Goal: Task Accomplishment & Management: Use online tool/utility

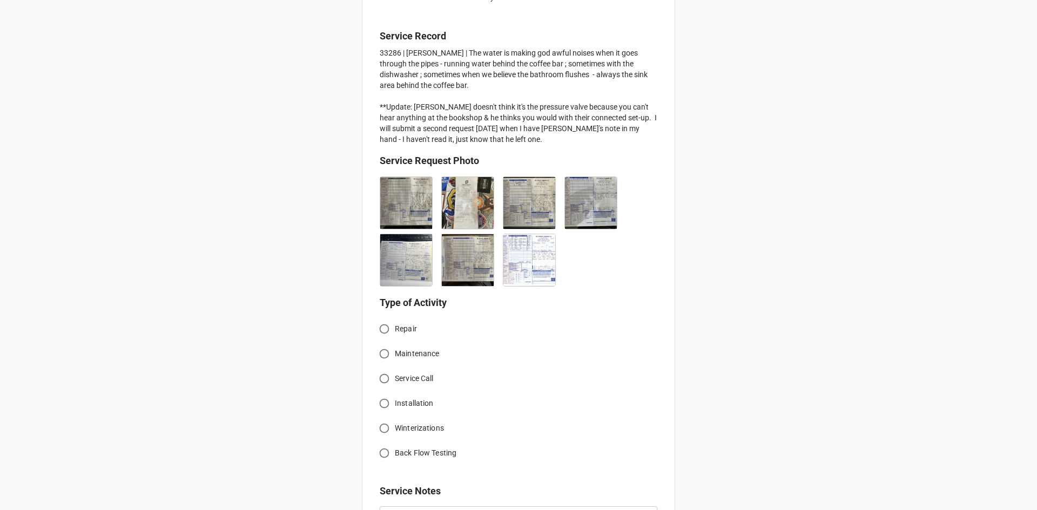
scroll to position [270, 0]
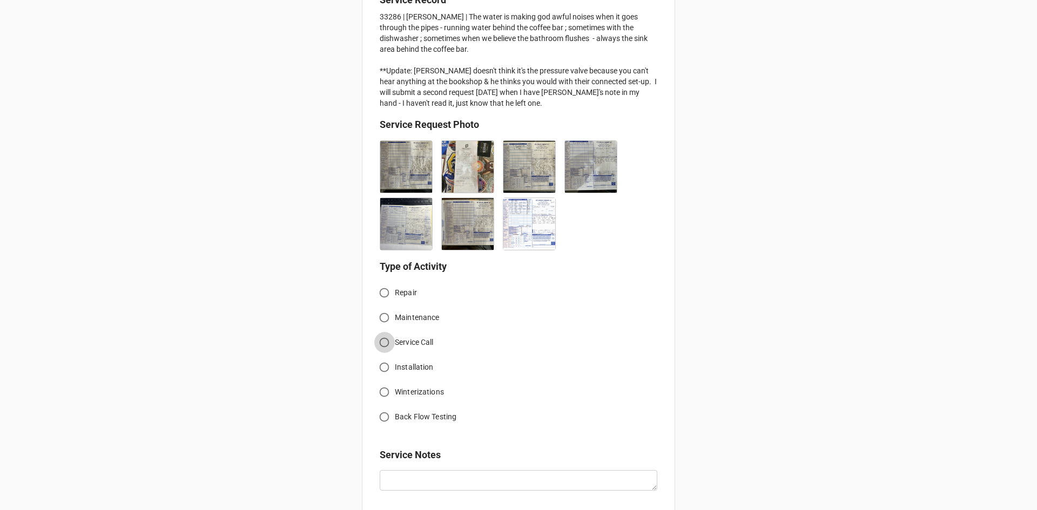
click at [378, 345] on input "Service Call" at bounding box center [384, 342] width 21 height 21
radio input "true"
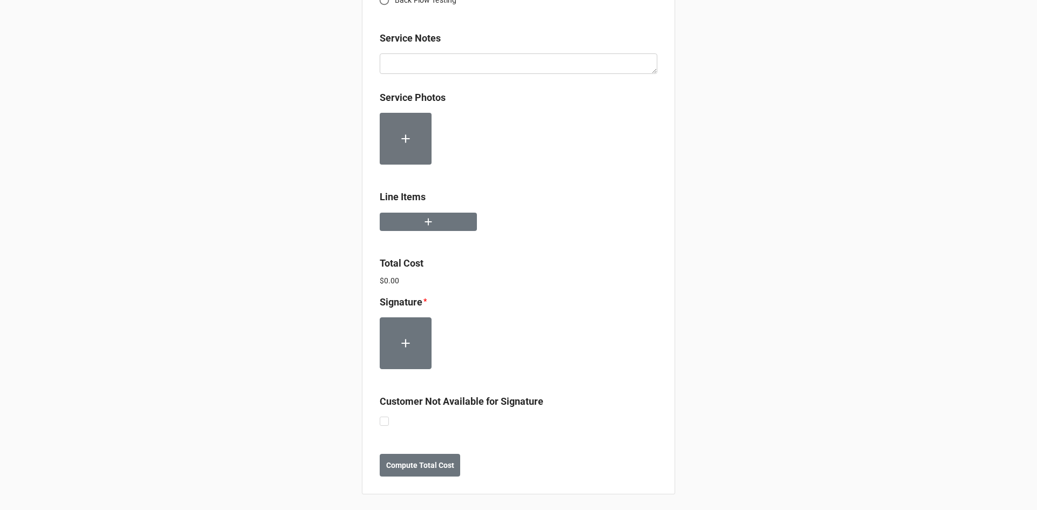
scroll to position [689, 0]
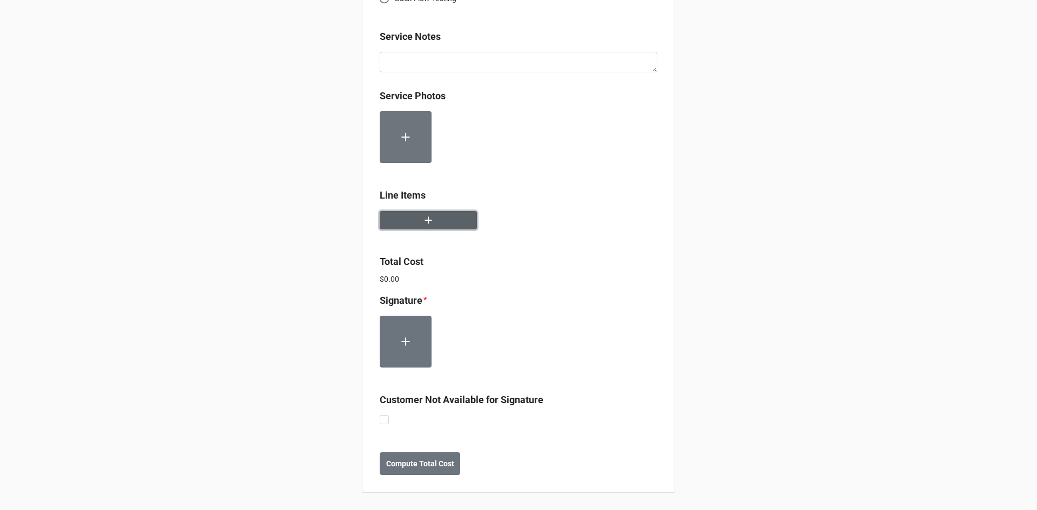
click at [428, 227] on button "button" at bounding box center [428, 220] width 97 height 19
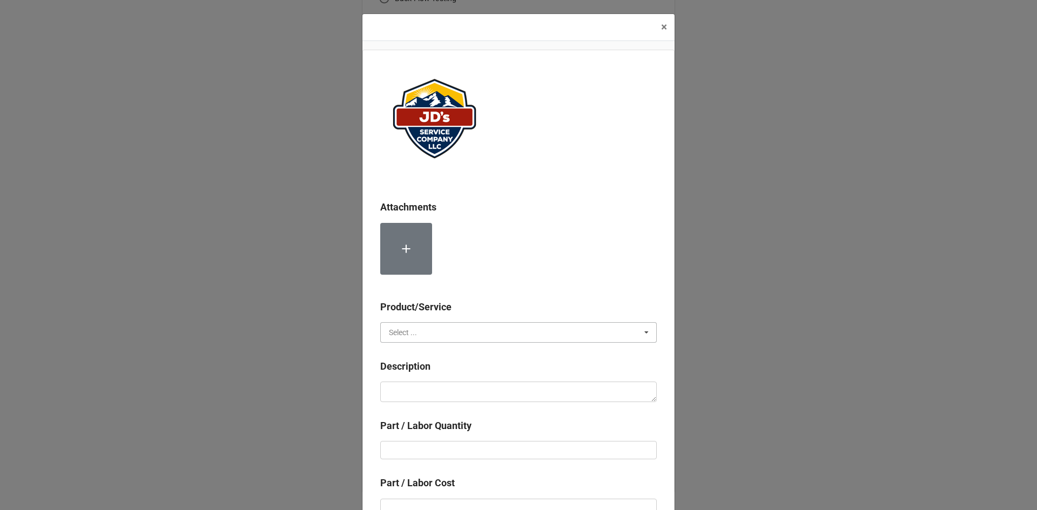
click at [503, 341] on input "text" at bounding box center [518, 332] width 275 height 19
click at [479, 355] on div "Services" at bounding box center [518, 352] width 275 height 20
click at [490, 387] on textarea at bounding box center [518, 392] width 276 height 21
paste textarea "2:00pm-5:00pm; Service Address: [STREET_ADDRESS][PERSON_NAME] Removed and repla…"
type textarea "x"
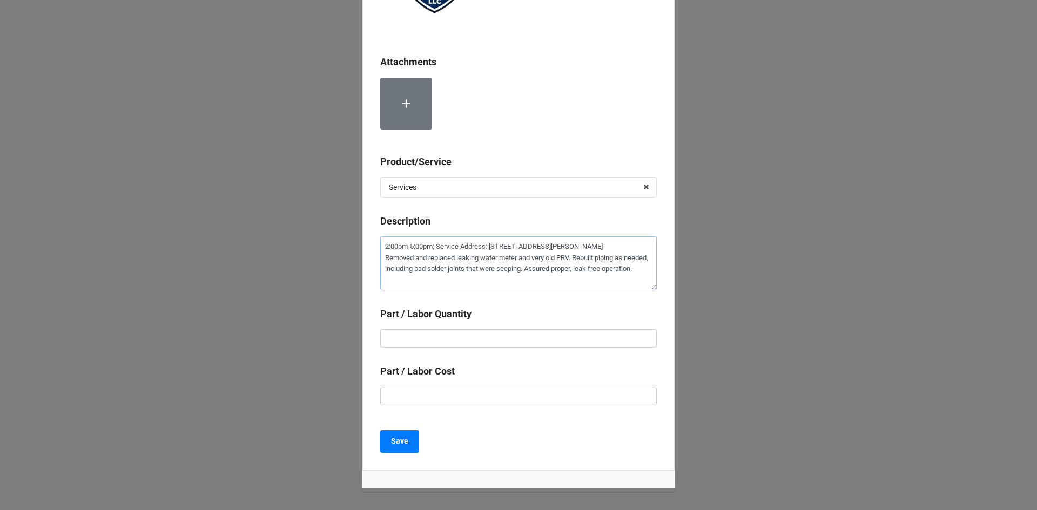
scroll to position [191, 0]
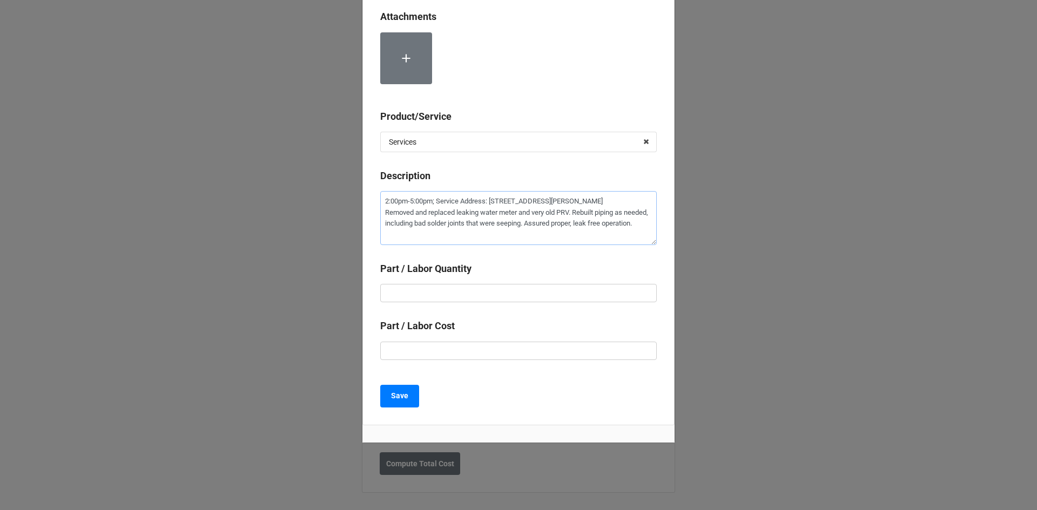
type textarea "2:00pm-5:00pm; Service Address: [STREET_ADDRESS][PERSON_NAME] Removed and repla…"
click at [502, 295] on input "text" at bounding box center [518, 293] width 276 height 18
type textarea "x"
type input "3"
type textarea "x"
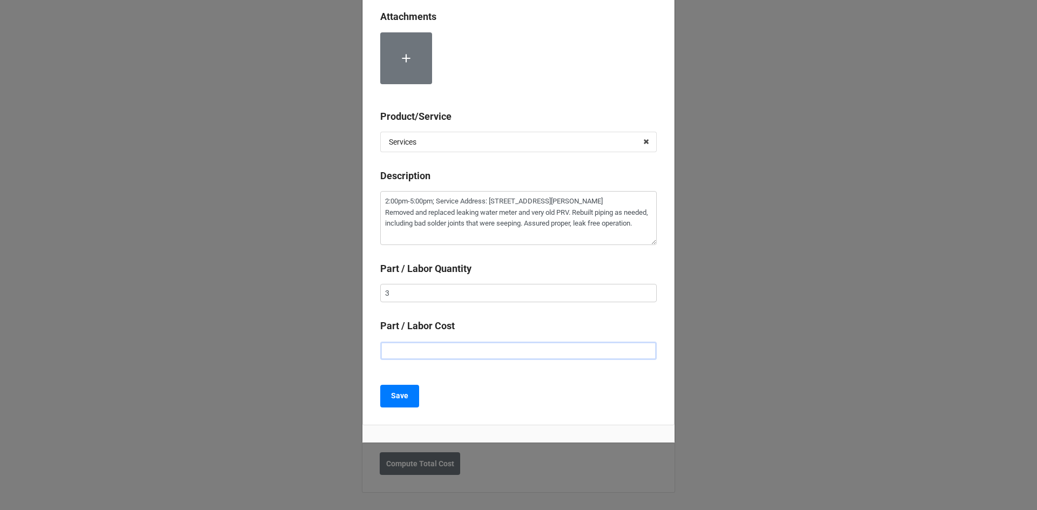
type input "$2.00"
type textarea "x"
type input "$22.00"
type textarea "x"
type input "$225.00"
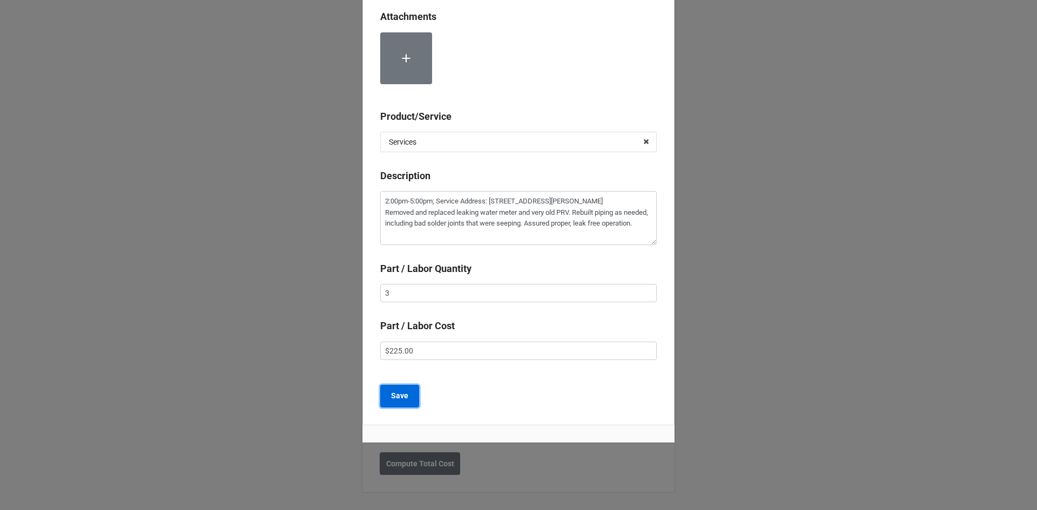
click at [399, 389] on button "Save" at bounding box center [399, 396] width 39 height 23
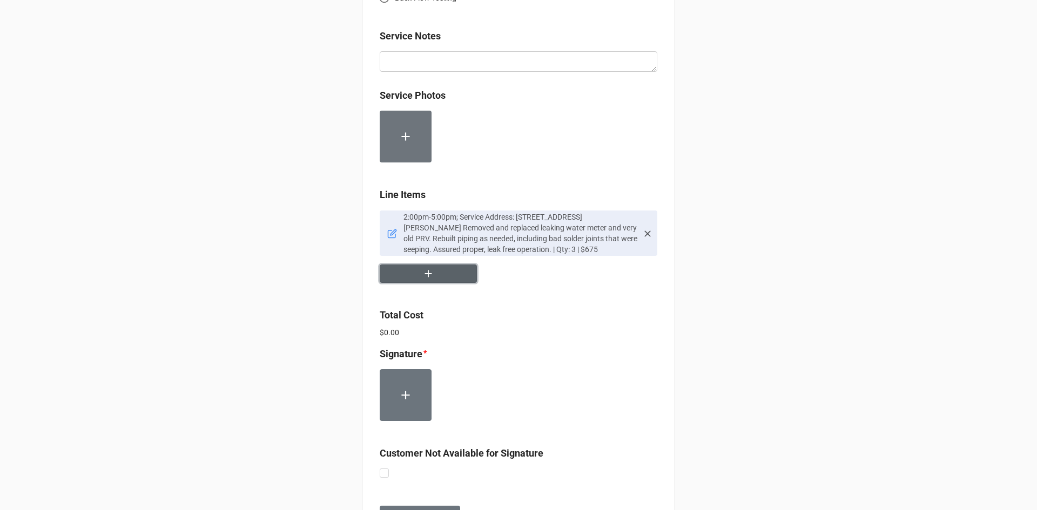
click at [436, 277] on button "button" at bounding box center [428, 274] width 97 height 19
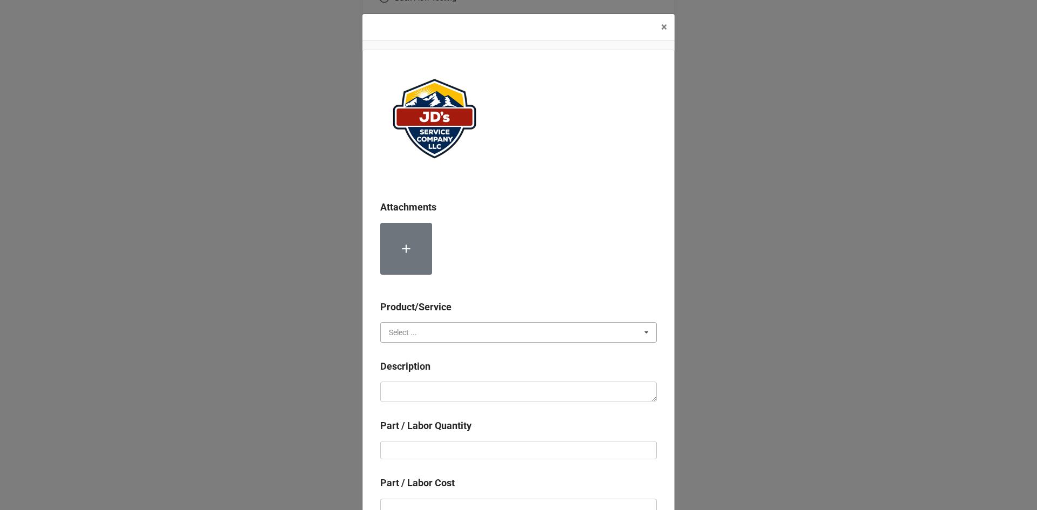
click at [454, 333] on input "text" at bounding box center [518, 332] width 275 height 19
click at [444, 374] on div "Material Cost" at bounding box center [518, 372] width 275 height 20
click at [434, 391] on textarea at bounding box center [518, 392] width 276 height 21
type textarea "x"
type textarea "3"
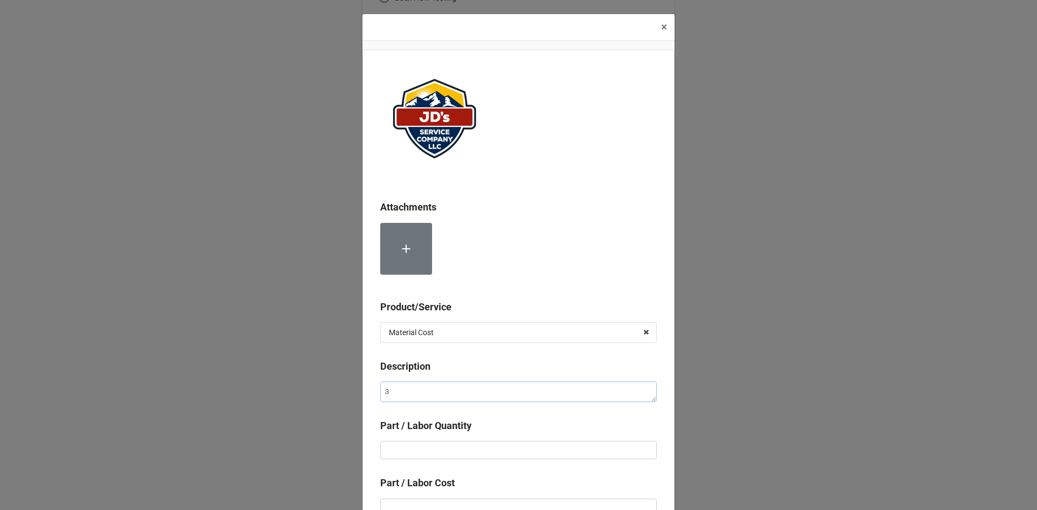
type textarea "x"
type textarea "3/"
type textarea "x"
type textarea "3/4"
type textarea "x"
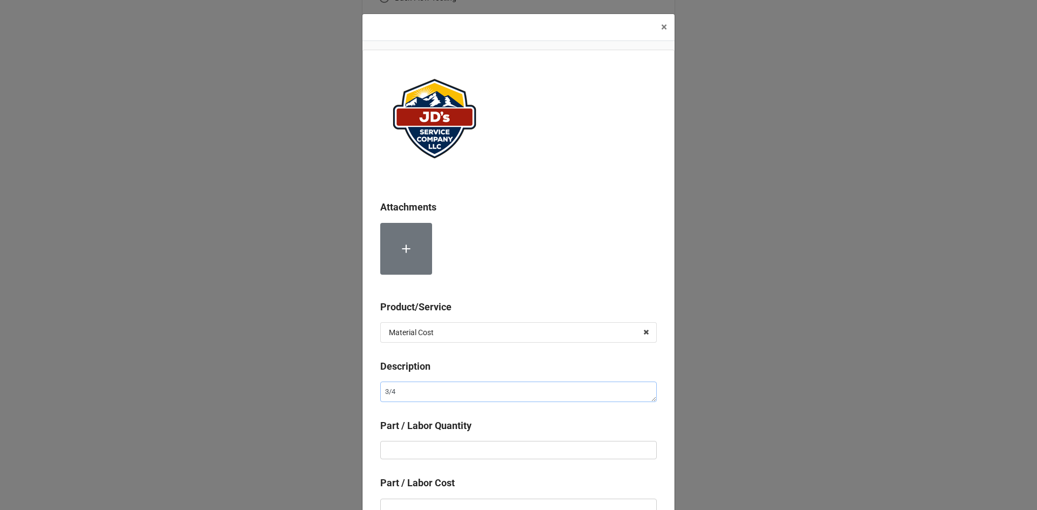
type textarea "3/4""
type textarea "x"
type textarea "3/4""
type textarea "x"
type textarea "3/4" P"
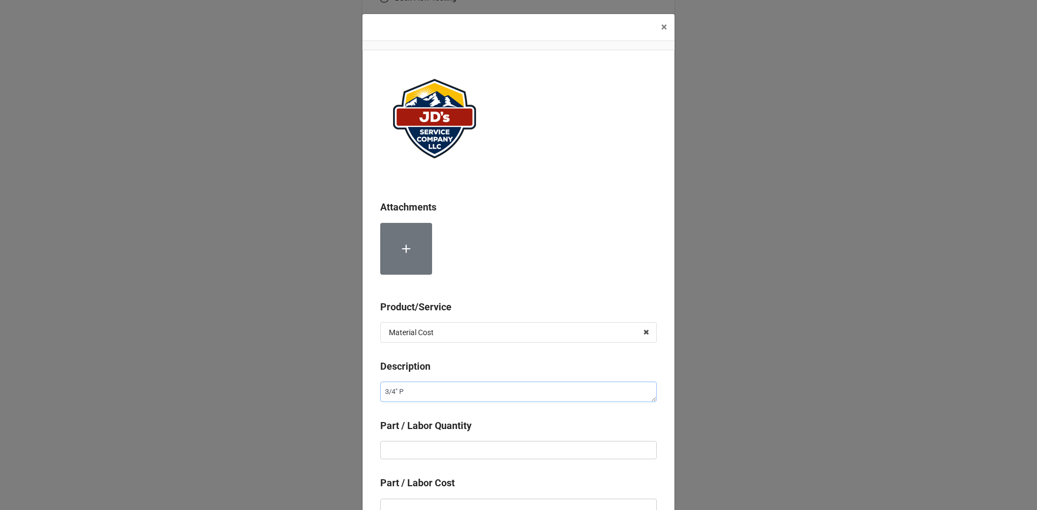
type textarea "x"
type textarea "3/4" PR"
type textarea "x"
type textarea "3/4" PRV"
click at [423, 447] on input "text" at bounding box center [518, 450] width 276 height 18
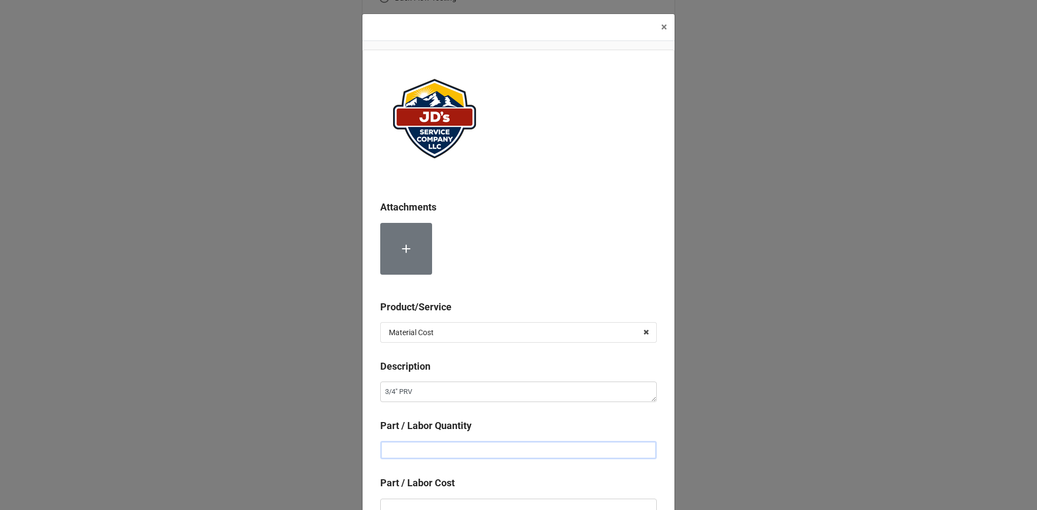
type textarea "x"
type input "1"
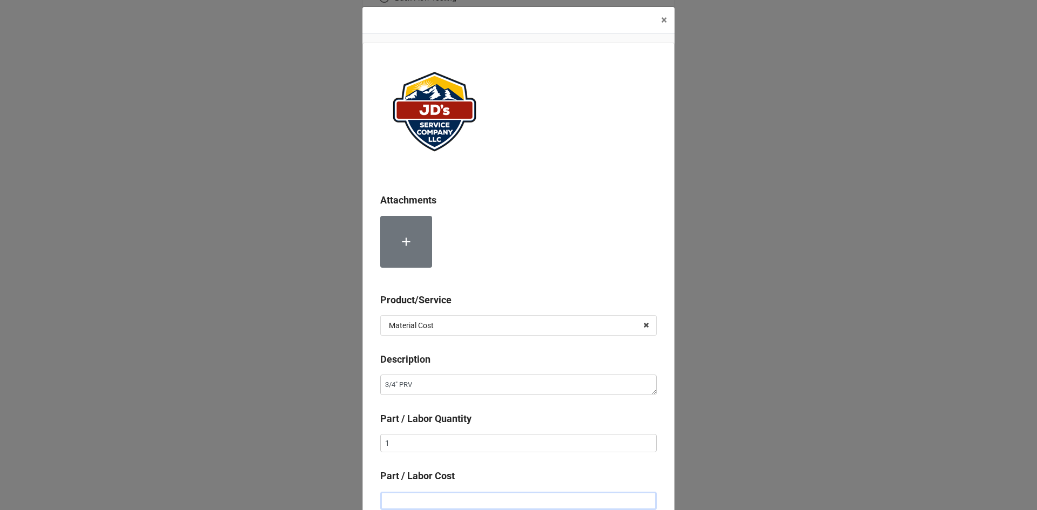
type textarea "x"
type input "$3.00"
type textarea "x"
type input "$34.00"
type textarea "x"
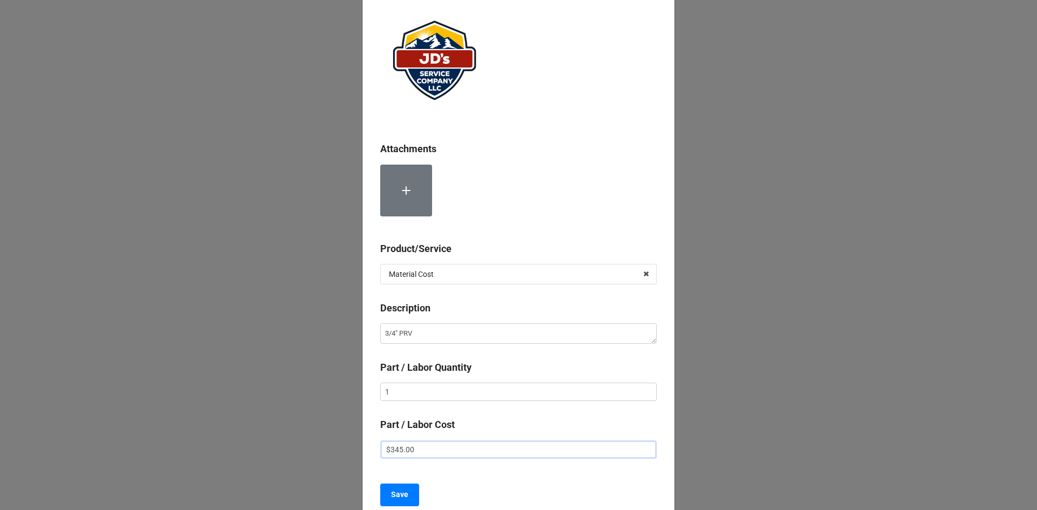
scroll to position [157, 0]
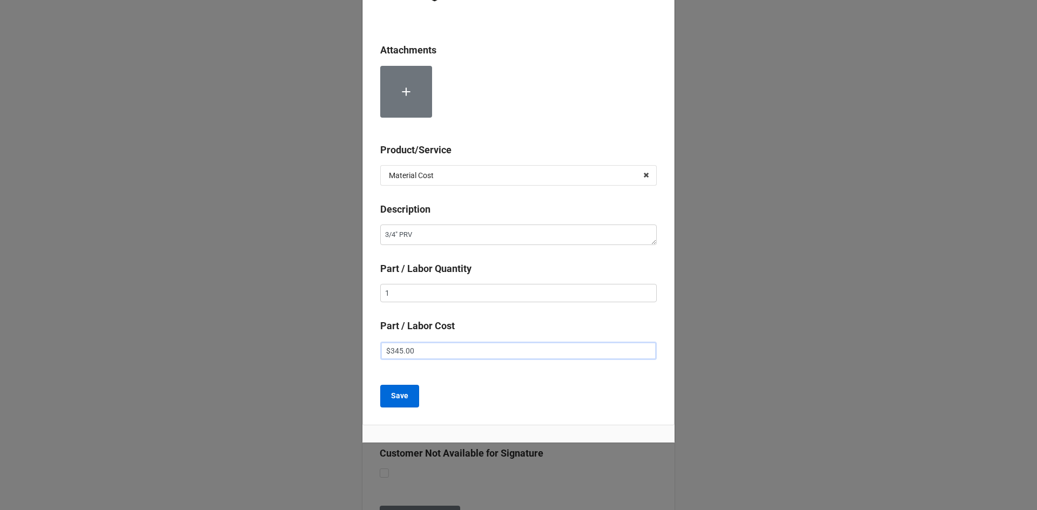
type input "$345.00"
click at [398, 401] on b "Save" at bounding box center [399, 395] width 17 height 11
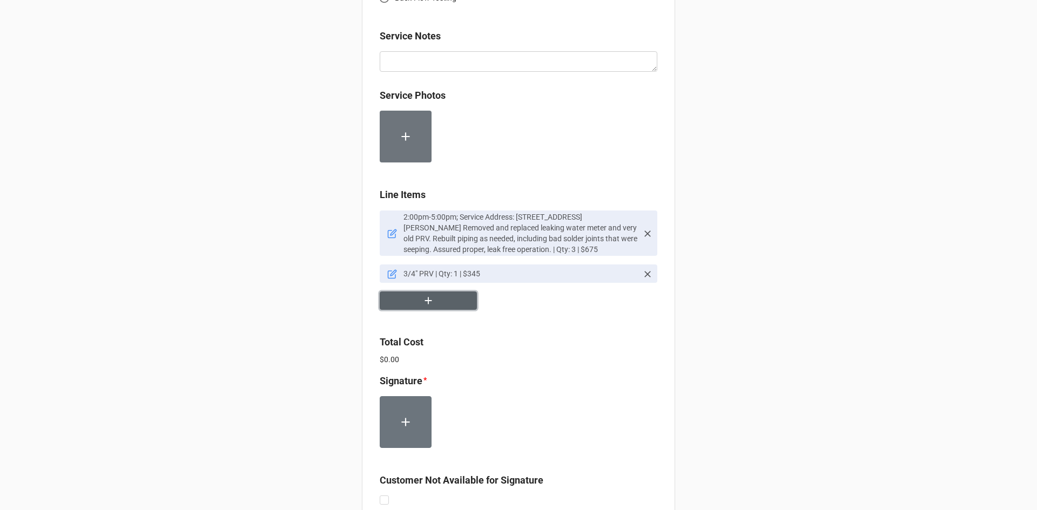
click at [450, 302] on button "button" at bounding box center [428, 301] width 97 height 19
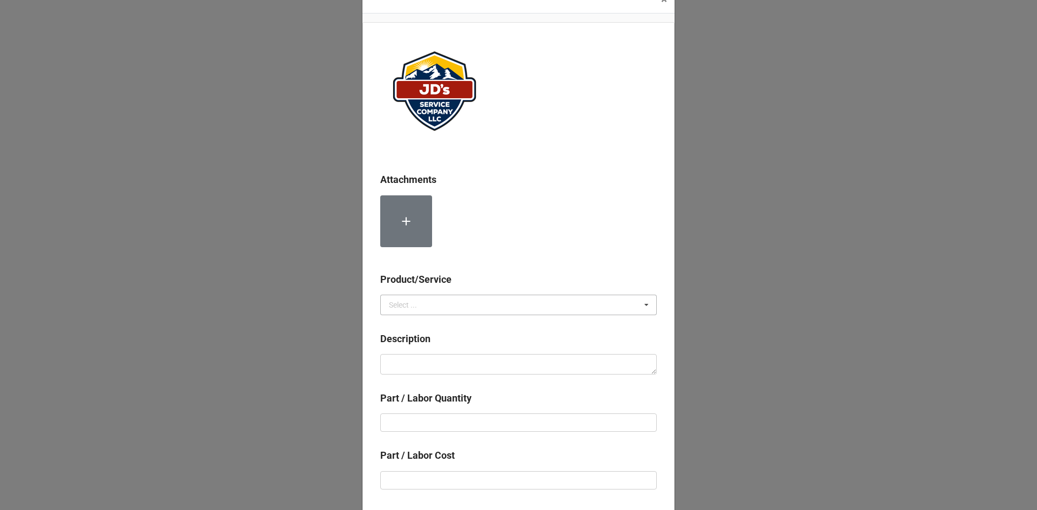
scroll to position [54, 0]
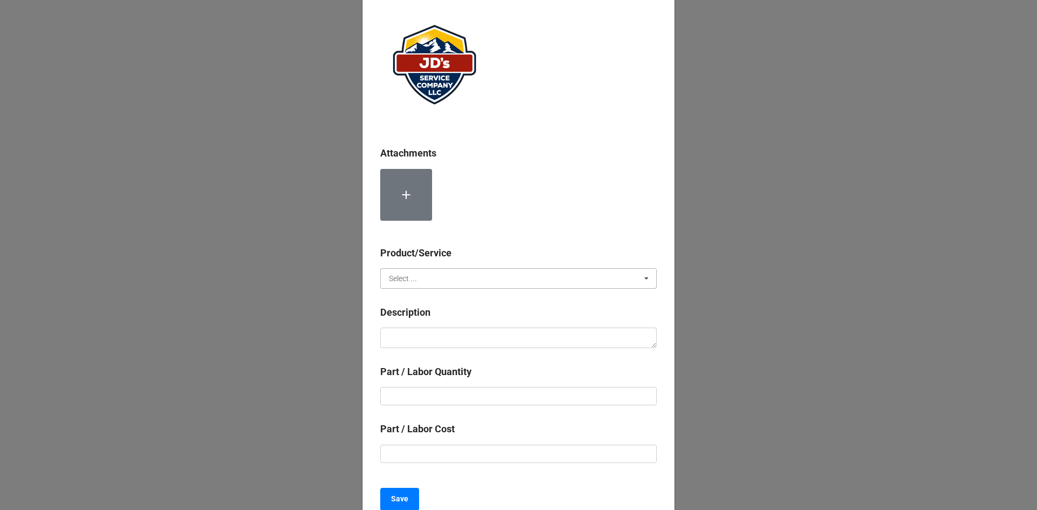
click at [466, 278] on input "text" at bounding box center [518, 278] width 275 height 19
click at [428, 321] on span "Material Cost" at bounding box center [411, 318] width 45 height 9
click at [427, 339] on textarea at bounding box center [518, 338] width 276 height 21
type textarea "x"
type textarea "3"
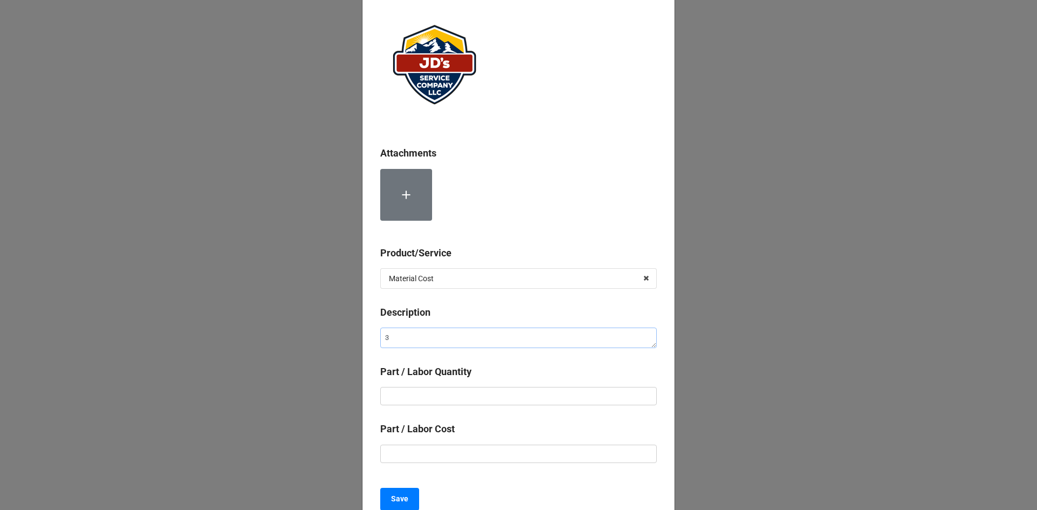
type textarea "x"
type textarea "3/"
type textarea "x"
type textarea "3/4"
type textarea "x"
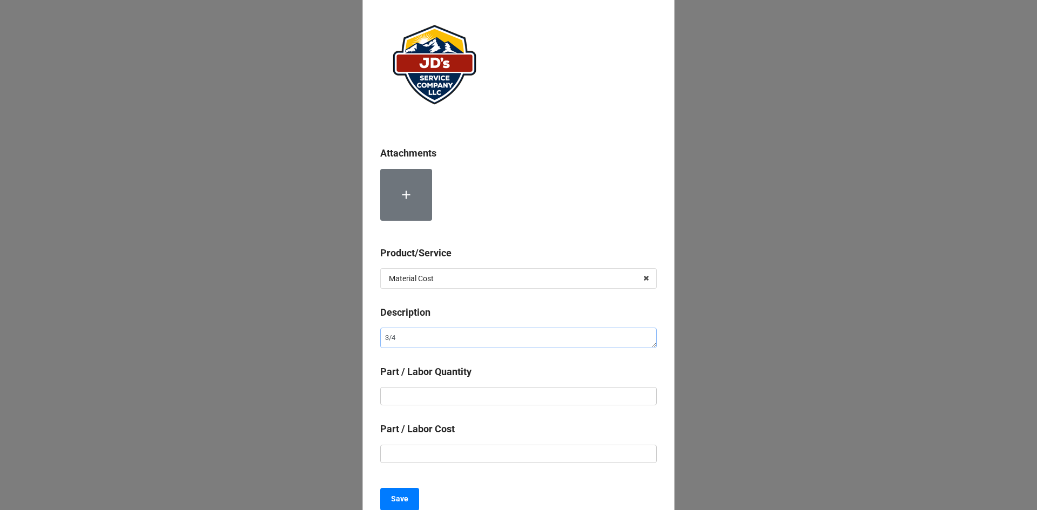
type textarea "3/4""
type textarea "x"
type textarea "3/4""
type textarea "x"
type textarea "3/4" C"
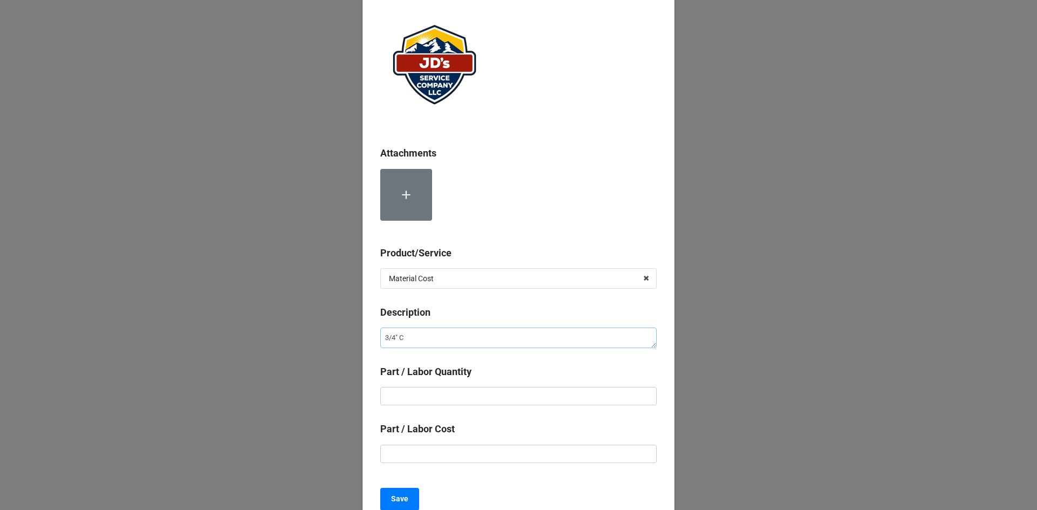
type textarea "x"
type textarea "3/4" Co"
type textarea "x"
type textarea "3/4" Cop"
type textarea "x"
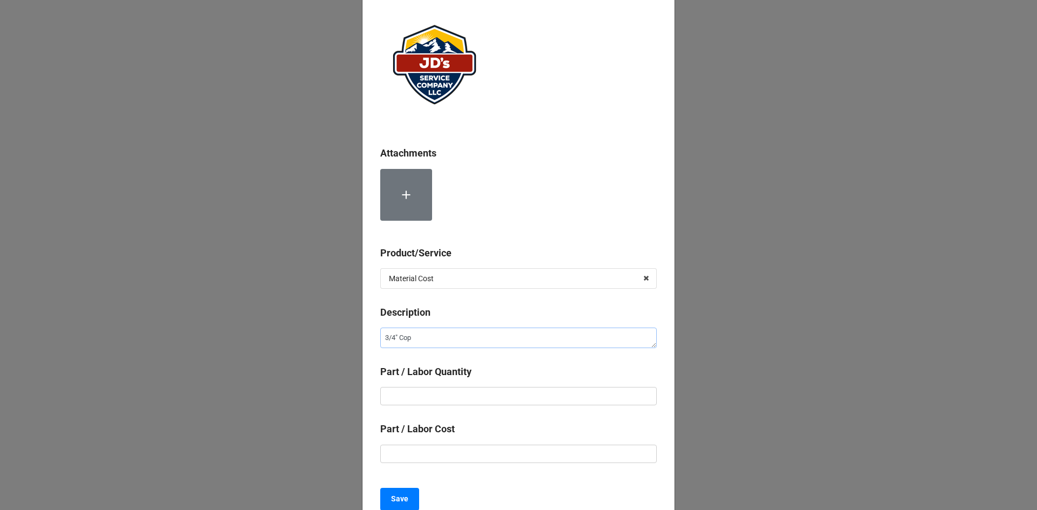
type textarea "3/4" [PERSON_NAME]"
type textarea "x"
type textarea "3/4" Coppe"
type textarea "x"
type textarea "3/4" Copper"
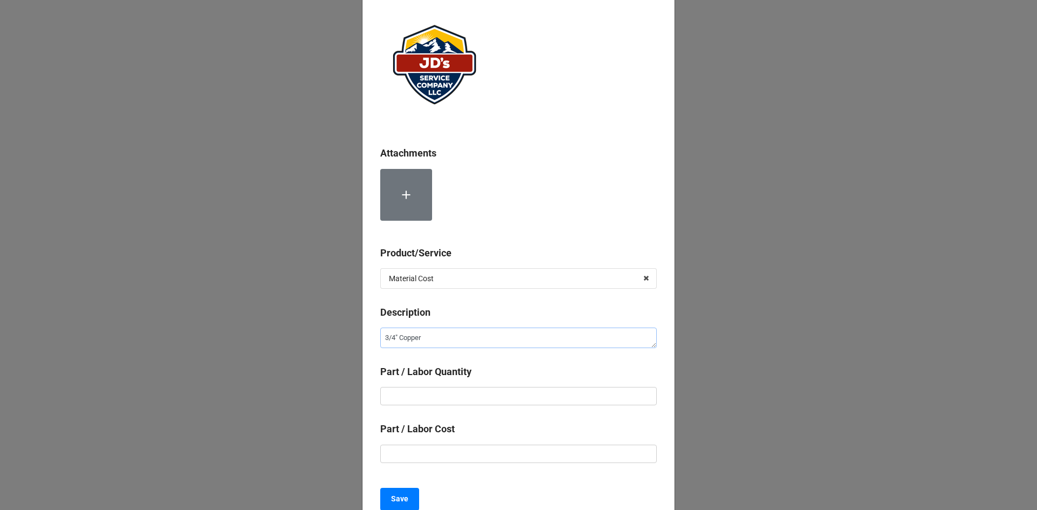
type textarea "x"
type textarea "3/4" Copper"
type textarea "x"
type textarea "3/4" Copper M"
type textarea "x"
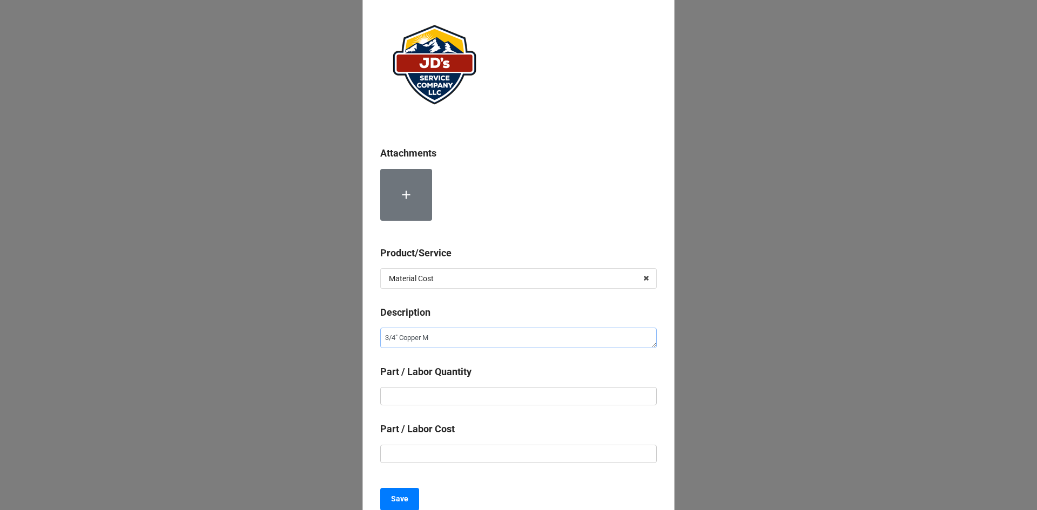
type textarea "3/4" Copper MI"
type textarea "x"
type textarea "3/4" Copper MIP"
type textarea "x"
type textarea "3/4" Copper MIPs"
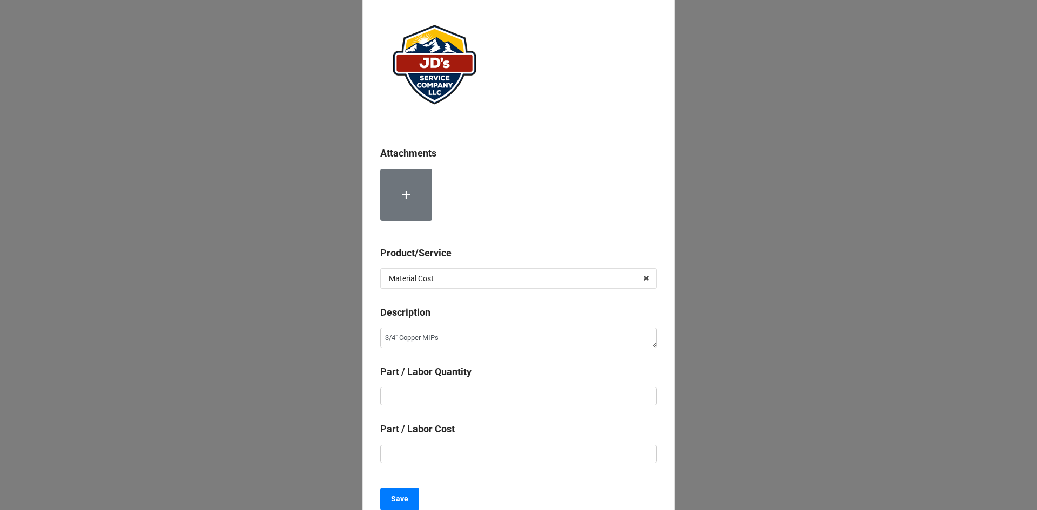
click at [513, 385] on div "Part / Labor Quantity" at bounding box center [518, 375] width 276 height 23
click at [511, 396] on input "text" at bounding box center [518, 396] width 276 height 18
type textarea "x"
type input "2"
type textarea "x"
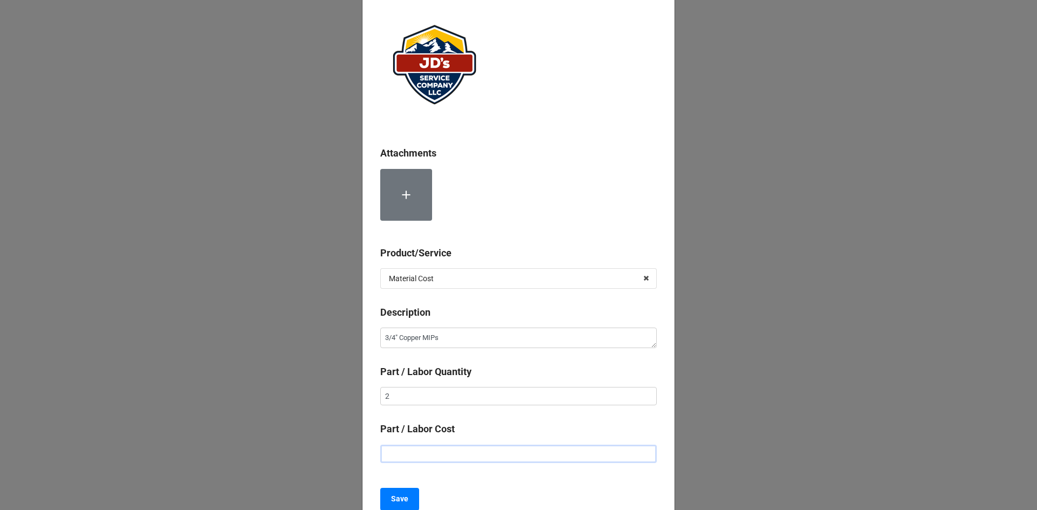
type input "$1.00"
type textarea "x"
type input "$12.00"
click at [395, 499] on b "Save" at bounding box center [399, 498] width 17 height 11
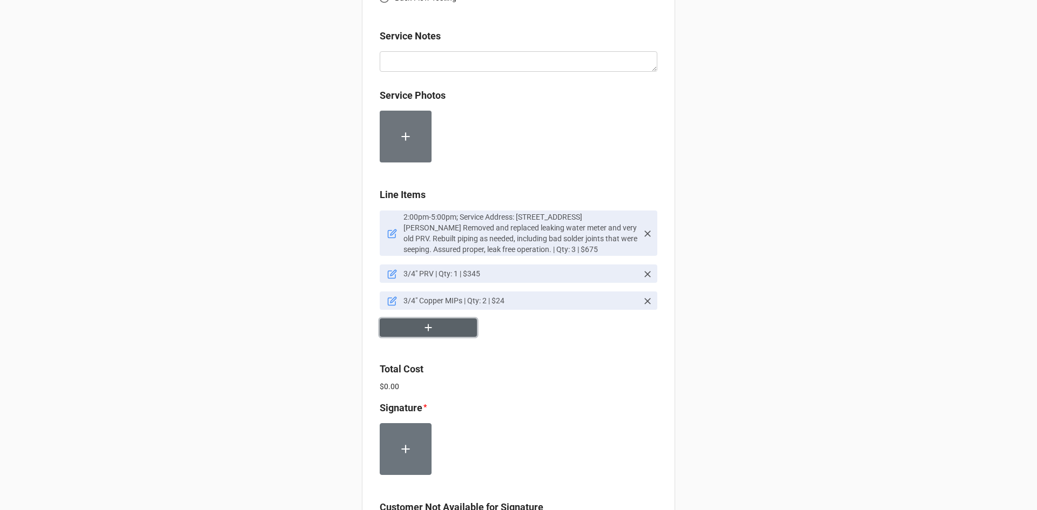
click at [430, 330] on icon "button" at bounding box center [428, 328] width 12 height 12
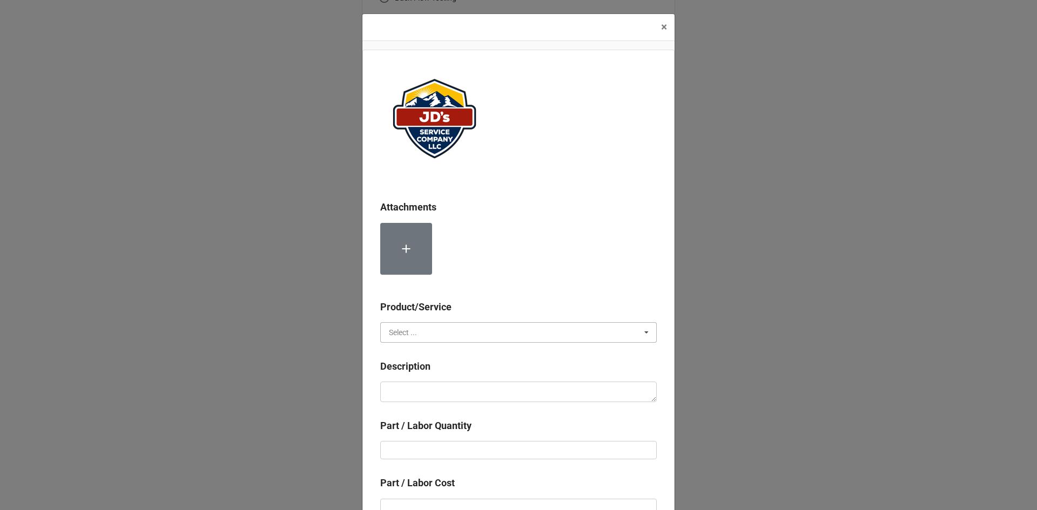
click at [469, 336] on input "text" at bounding box center [518, 332] width 275 height 19
click at [471, 368] on div "Material Cost" at bounding box center [518, 372] width 275 height 20
click at [468, 394] on textarea at bounding box center [518, 392] width 276 height 21
type textarea "x"
type textarea "3"
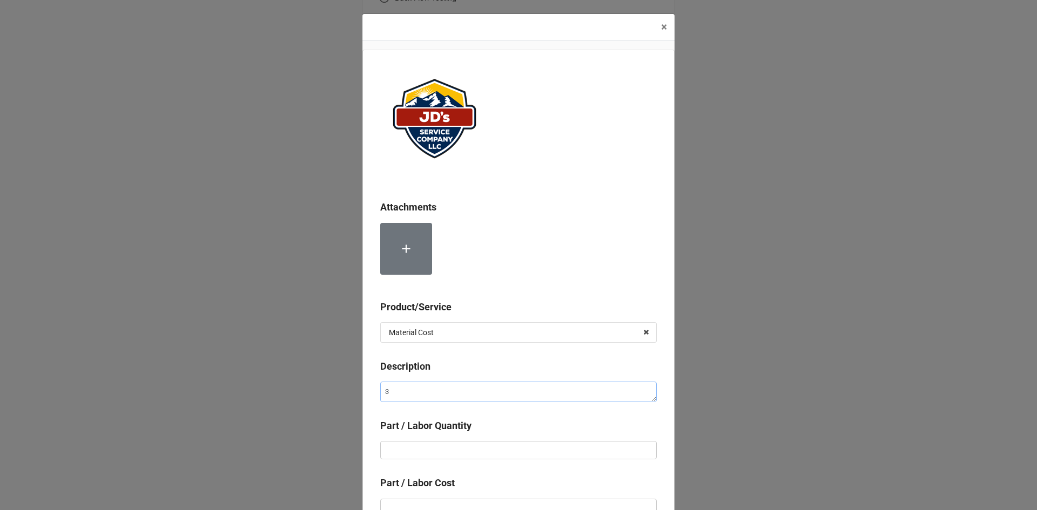
type textarea "x"
type textarea "3/"
type textarea "x"
type textarea "3/4"
type textarea "x"
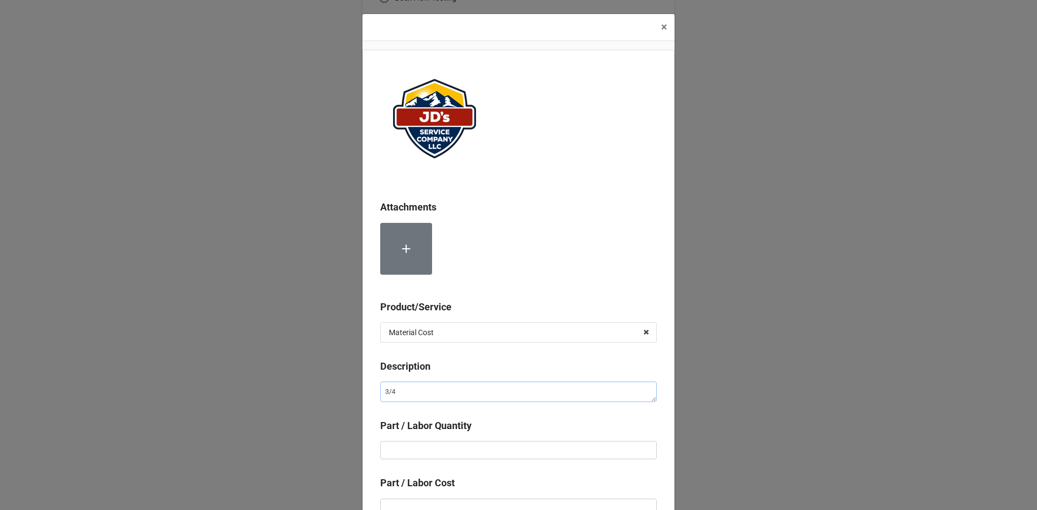
type textarea "3/4""
type textarea "x"
type textarea "3/4""
type textarea "x"
type textarea "3/4" C"
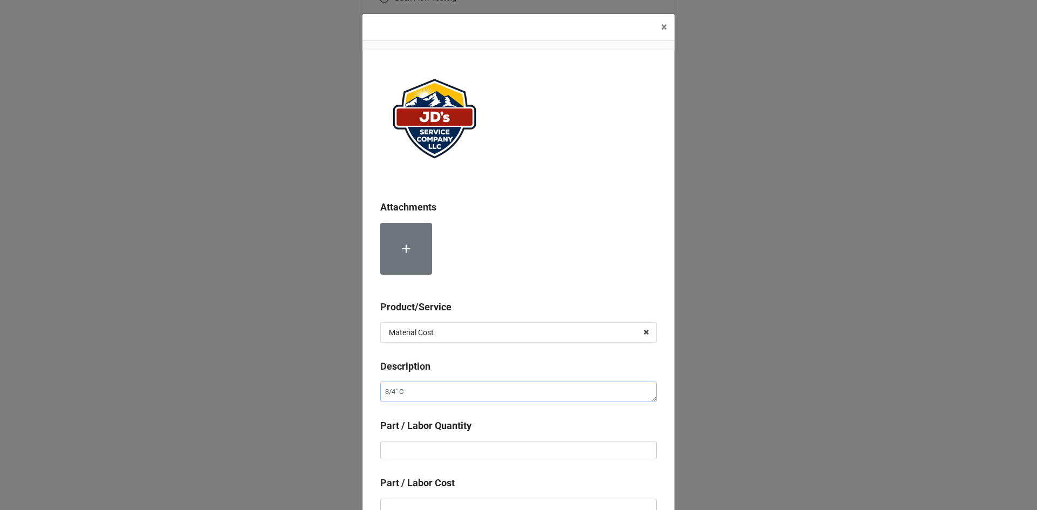
type textarea "x"
type textarea "3/4" Co"
type textarea "x"
type textarea "3/4" Cop"
type textarea "x"
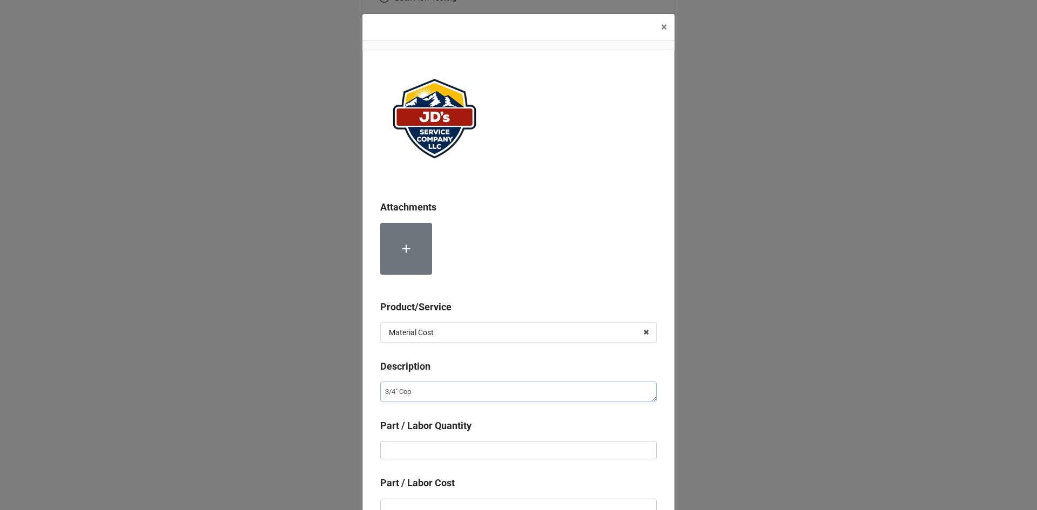
type textarea "3/4" [PERSON_NAME]"
type textarea "x"
type textarea "3/4" Coppe"
type textarea "x"
type textarea "3/4" Copper"
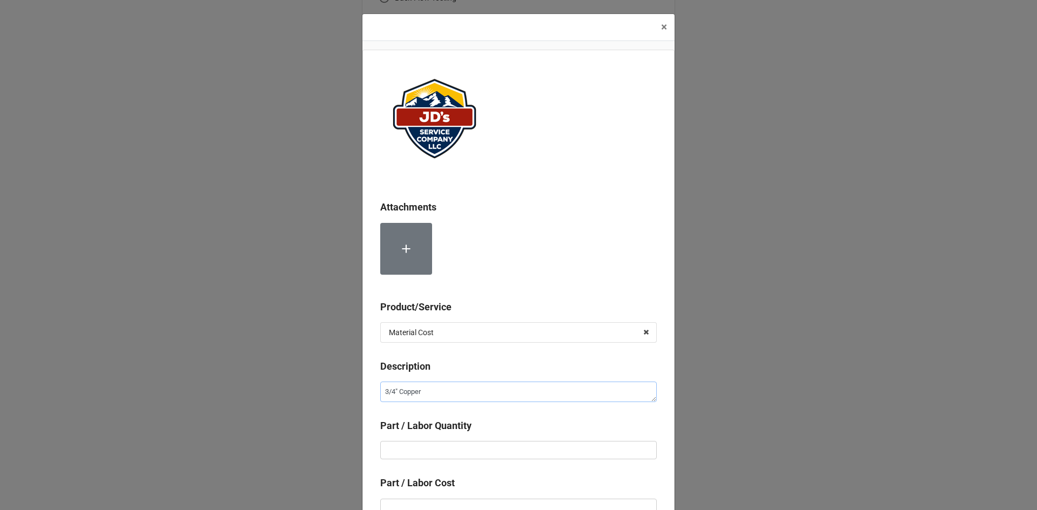
type textarea "x"
type textarea "3/4" Copper"
type textarea "x"
type textarea "3/4" Copper T"
type textarea "x"
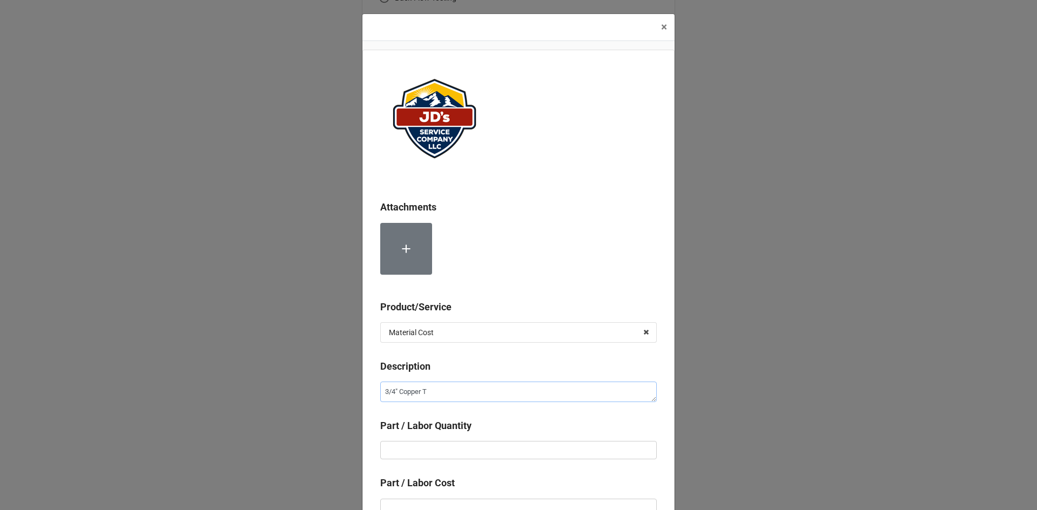
type textarea "3/4" Copper Tu"
type textarea "x"
type textarea "3/4" Copper Tub"
type textarea "x"
type textarea "3/4" Copper Tubi"
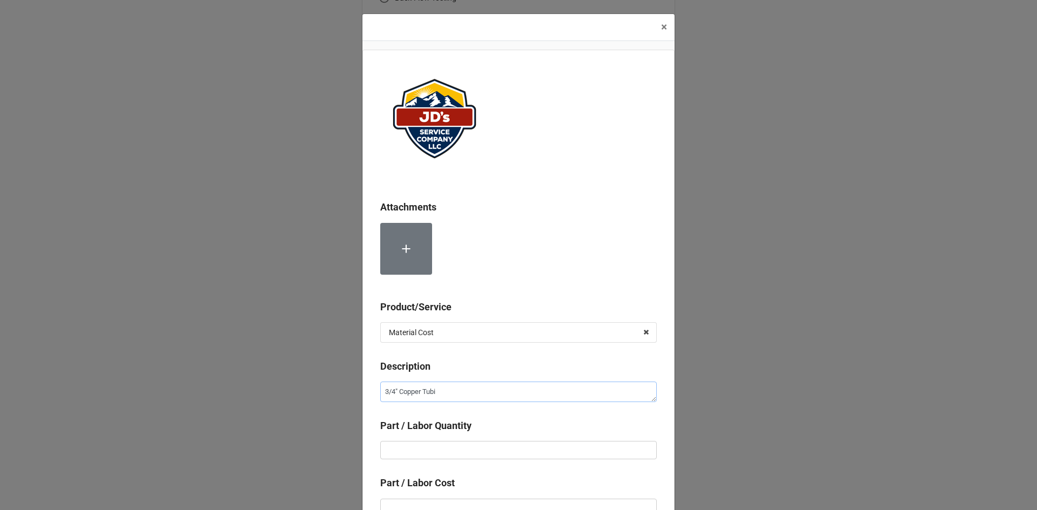
type textarea "x"
type textarea "3/4" Copper Tubin"
type textarea "x"
type textarea "3/4" Copper Tubing"
click at [466, 452] on input "text" at bounding box center [518, 450] width 276 height 18
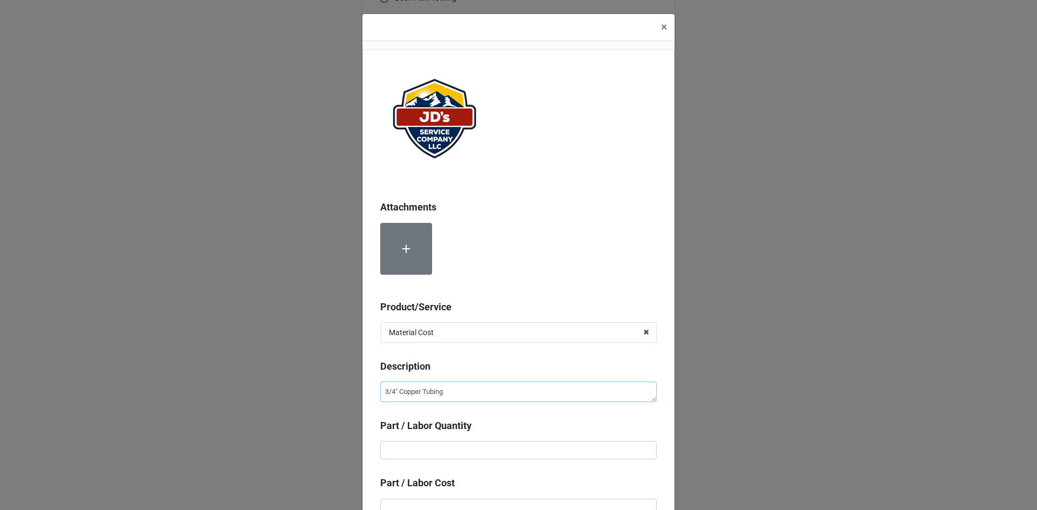
click at [531, 387] on textarea "3/4" Copper Tubing" at bounding box center [518, 392] width 276 height 21
type textarea "x"
type textarea "3/4" Copper Tubing"
type textarea "x"
type textarea "3/4" Copper Tubing ("
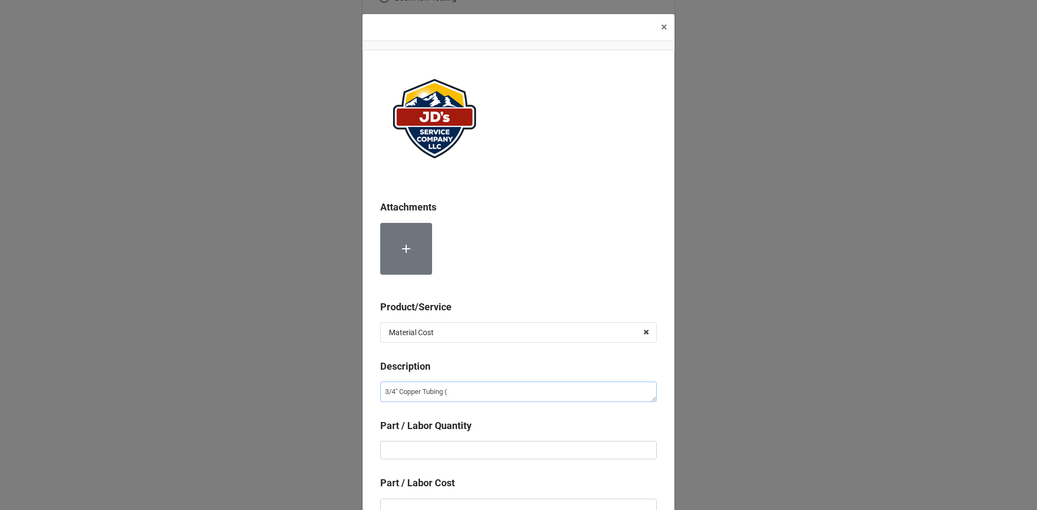
type textarea "x"
type textarea "3/4" Copper Tubing (p"
type textarea "x"
type textarea "3/4" Copper Tubing (pe"
type textarea "x"
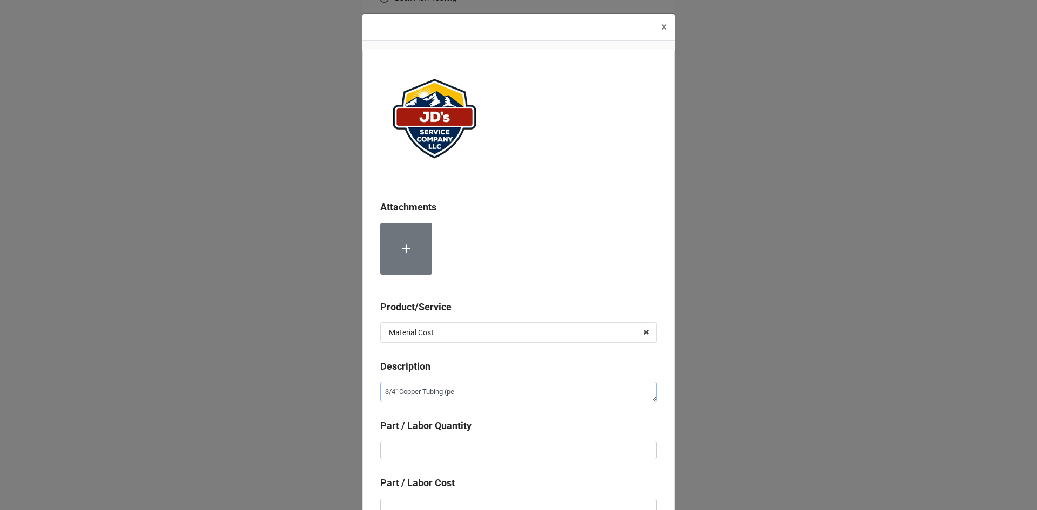
type textarea "3/4" Copper Tubing (per"
type textarea "x"
type textarea "3/4" Copper Tubing (per"
type textarea "x"
type textarea "3/4" Copper Tubing (per f"
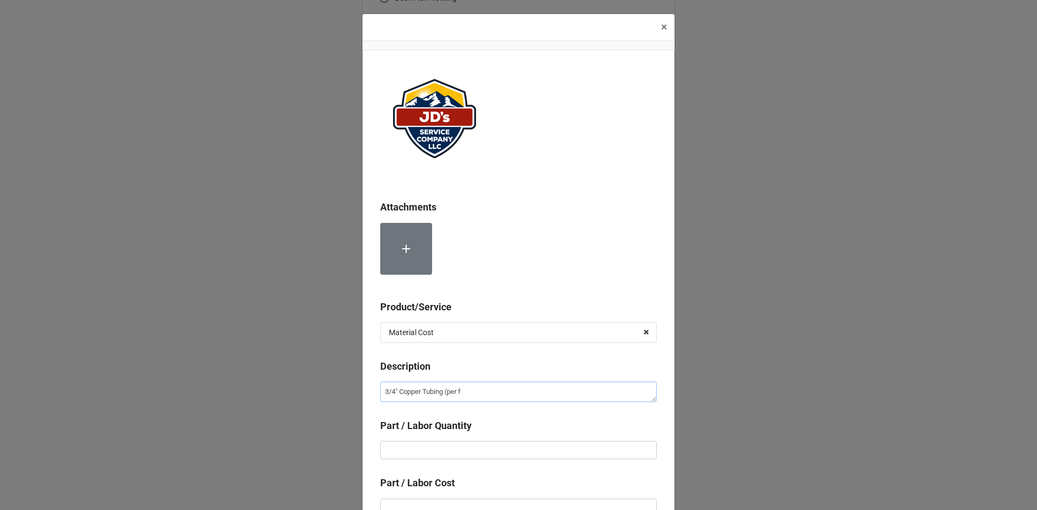
type textarea "x"
type textarea "3/4" Copper Tubing (per ft"
type textarea "x"
type textarea "3/4" Copper Tubing (per ft)"
click at [538, 452] on input "text" at bounding box center [518, 450] width 276 height 18
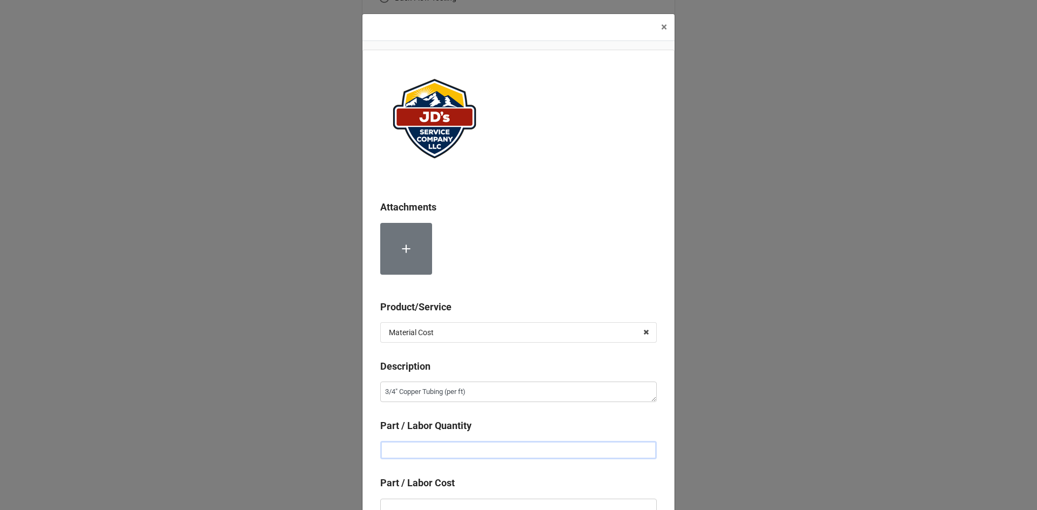
type textarea "x"
type input "1"
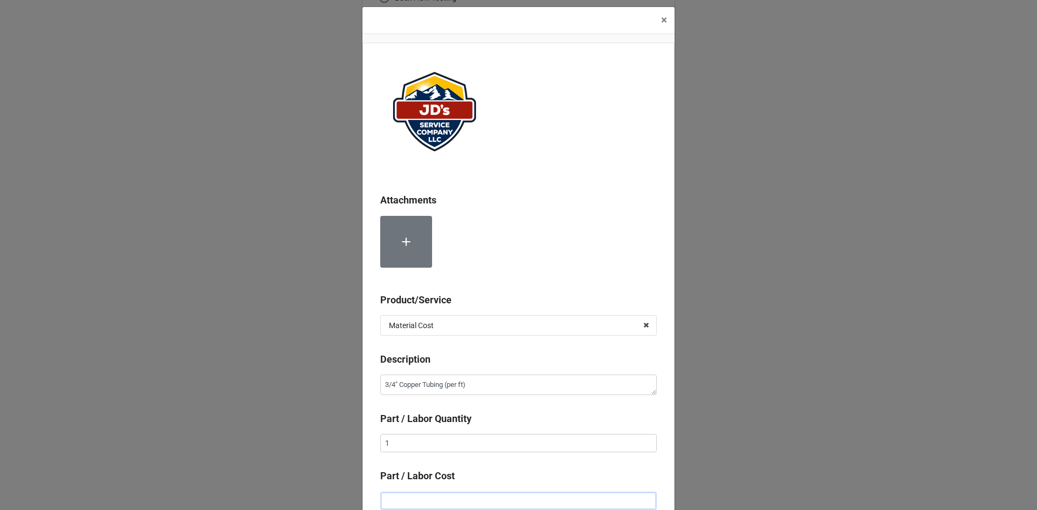
type textarea "x"
type input "$1.00"
type textarea "x"
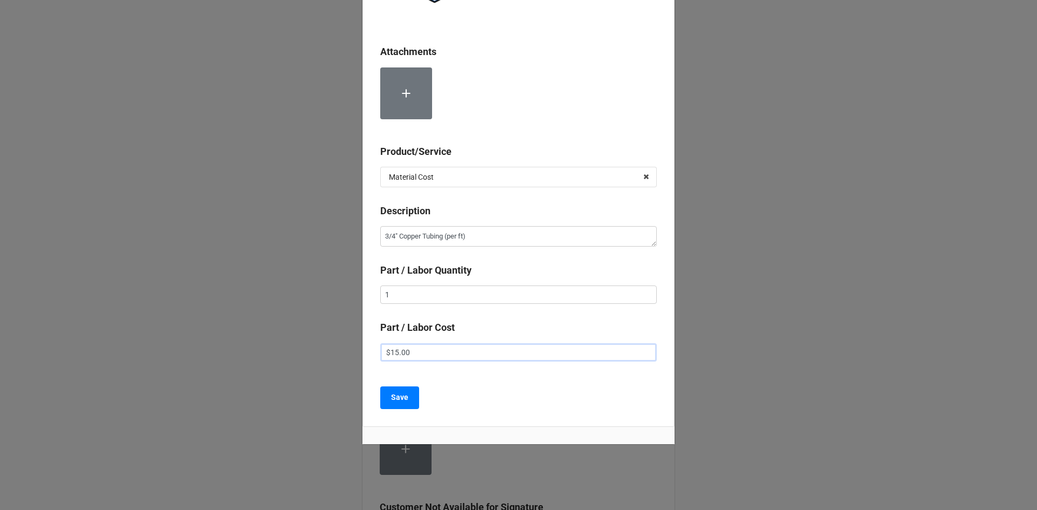
scroll to position [157, 0]
type input "$15.00"
click at [403, 396] on b "Save" at bounding box center [399, 395] width 17 height 11
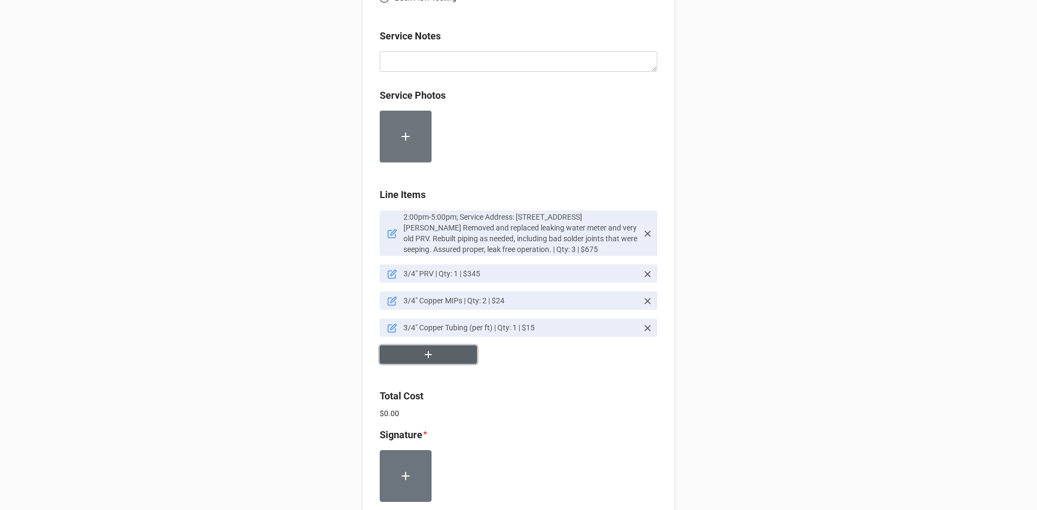
click at [448, 351] on button "button" at bounding box center [428, 355] width 97 height 19
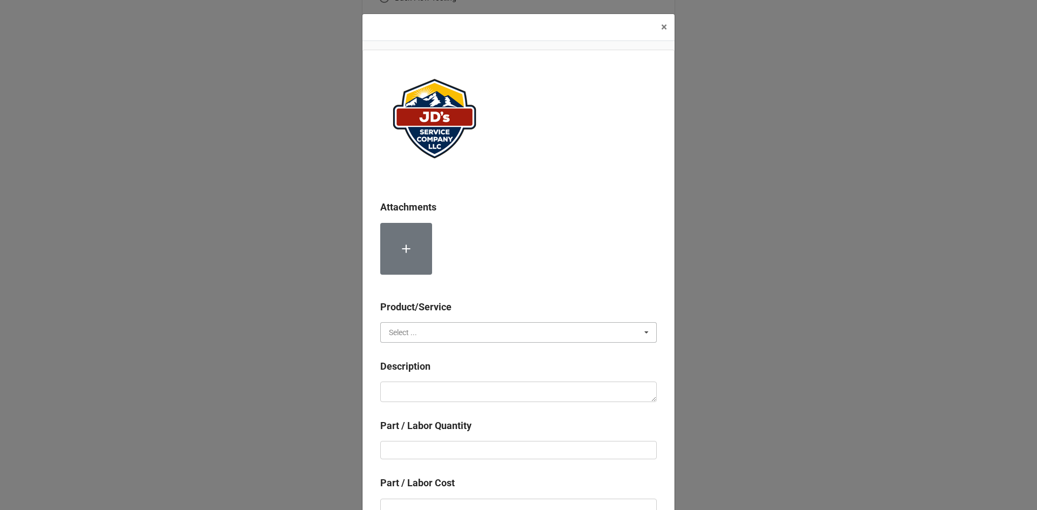
click at [448, 333] on input "text" at bounding box center [518, 332] width 275 height 19
click at [435, 377] on div "Material Cost" at bounding box center [518, 372] width 275 height 20
click at [425, 389] on textarea at bounding box center [518, 392] width 276 height 21
type textarea "x"
type textarea "1"
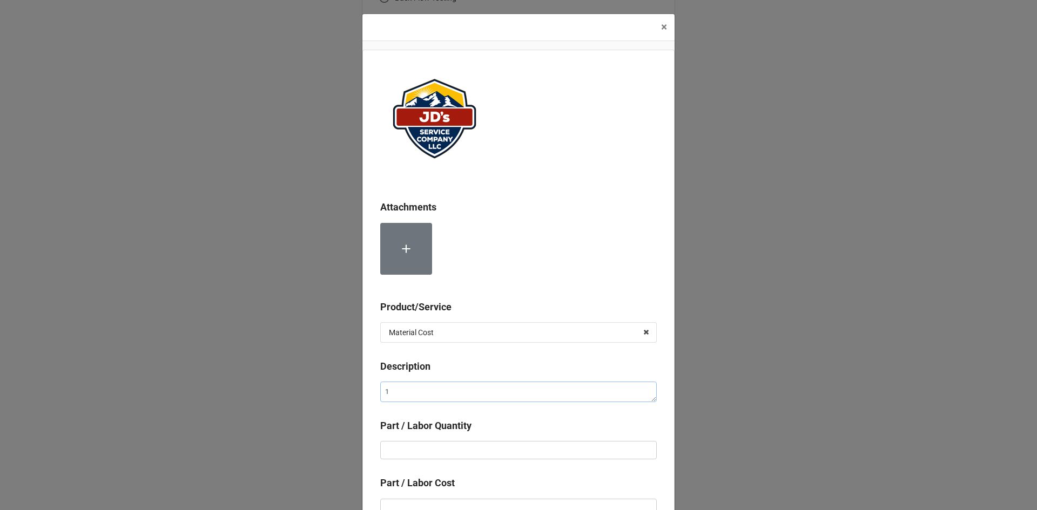
type textarea "x"
type textarea "1/"
type textarea "x"
type textarea "1/2"
type textarea "x"
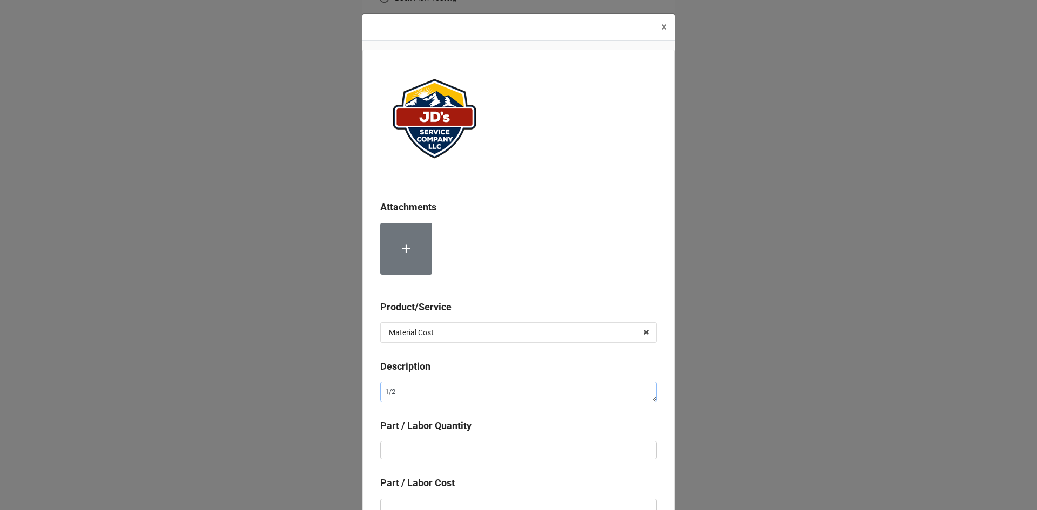
type textarea "1/2""
type textarea "x"
type textarea "1/2""
type textarea "x"
type textarea "1/2" C"
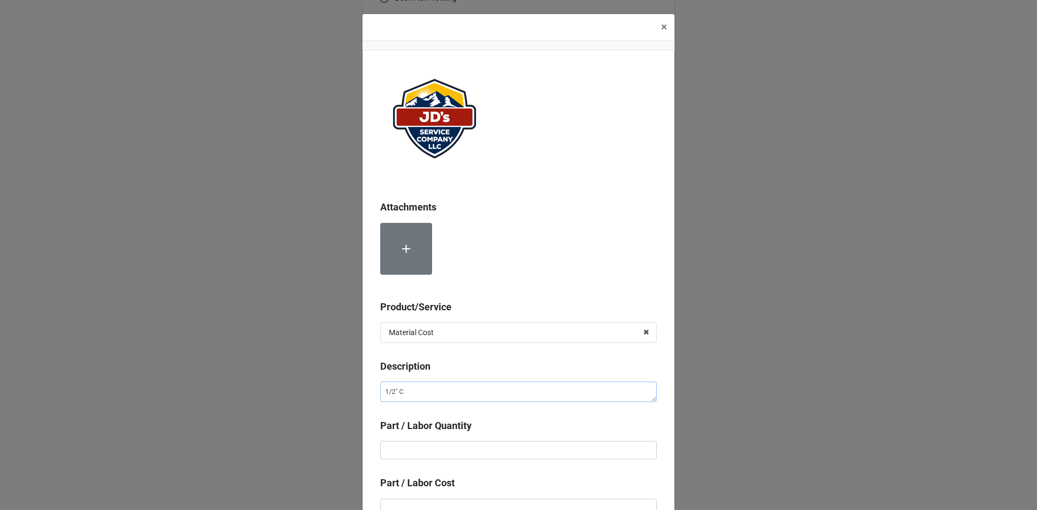
type textarea "x"
type textarea "1/2" Co"
type textarea "x"
type textarea "1/2" Cop"
type textarea "x"
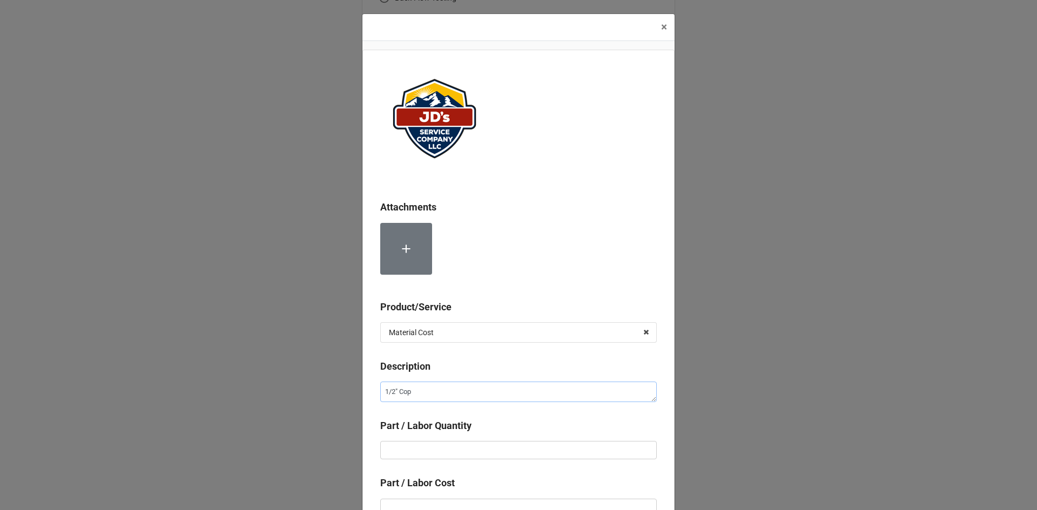
type textarea "1/2" [PERSON_NAME]"
type textarea "x"
type textarea "1/2" Coppe"
type textarea "x"
type textarea "1/2" Copper"
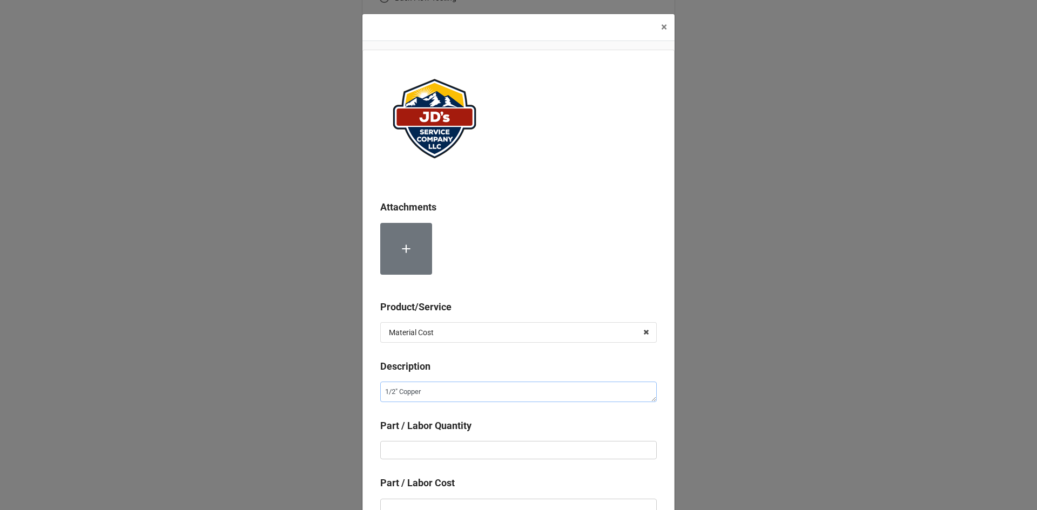
type textarea "x"
type textarea "1/2" Copper"
type textarea "x"
type textarea "1/2" Copper T"
type textarea "x"
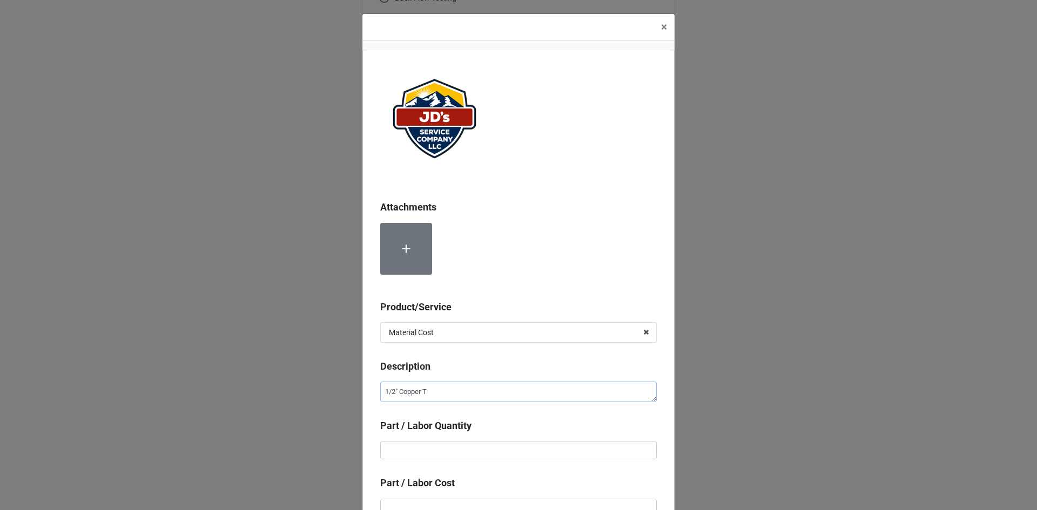
type textarea "1/2" Copper Tu"
type textarea "x"
type textarea "1/2" Copper Tub"
type textarea "x"
type textarea "1/2" Copper Tubi"
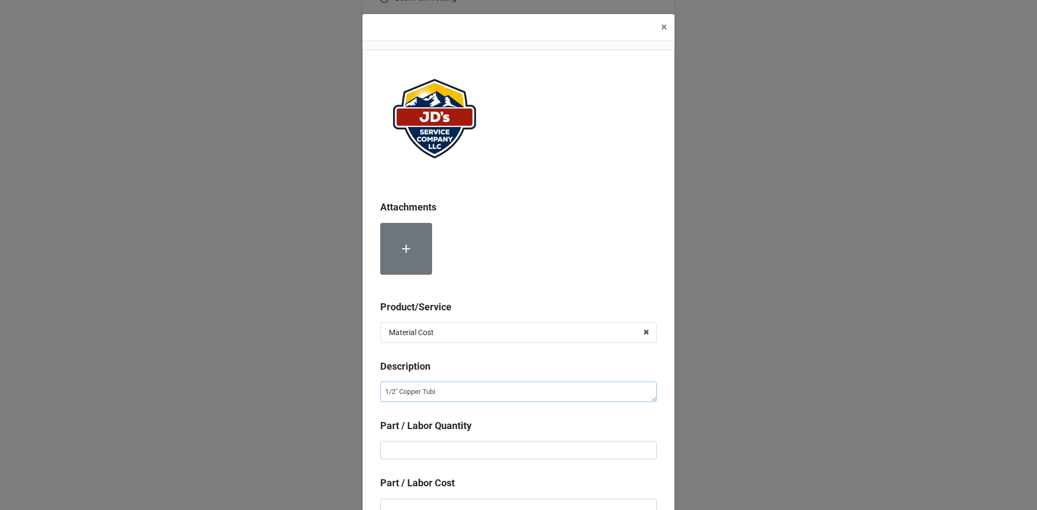
type textarea "x"
type textarea "1/2" Copper Tubin"
type textarea "x"
type textarea "1/2" Copper Tubing"
type textarea "x"
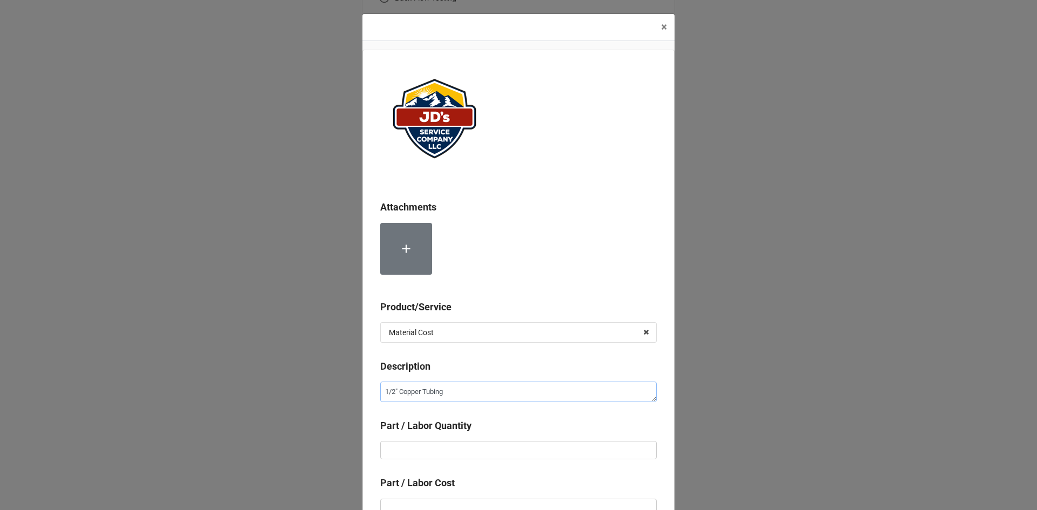
type textarea "1/2" Copper Tubing"
type textarea "x"
type textarea "1/2" Copper Tubing ("
type textarea "x"
type textarea "1/2" Copper Tubing (p"
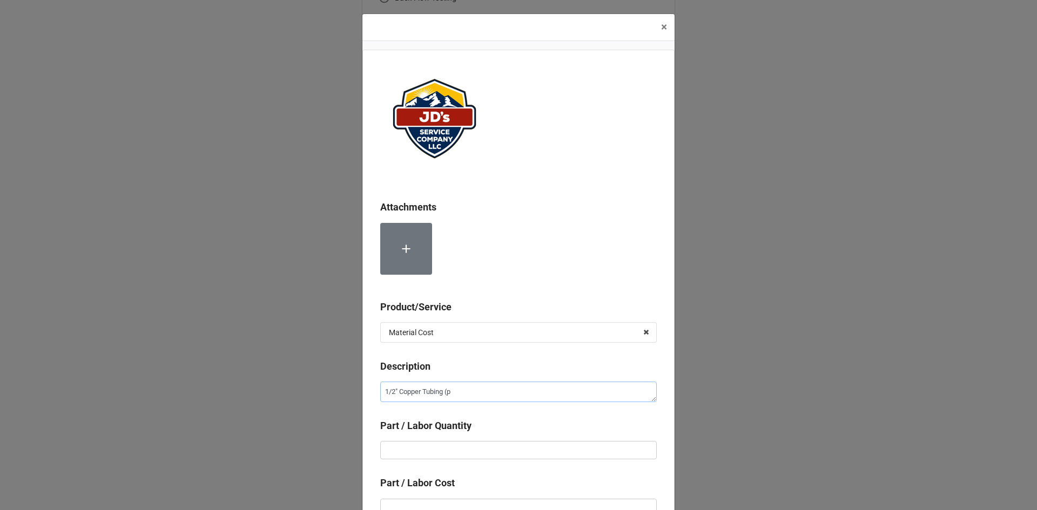
type textarea "x"
type textarea "1/2" Copper Tubing (pe"
type textarea "x"
type textarea "1/2" Copper Tubing (per"
type textarea "x"
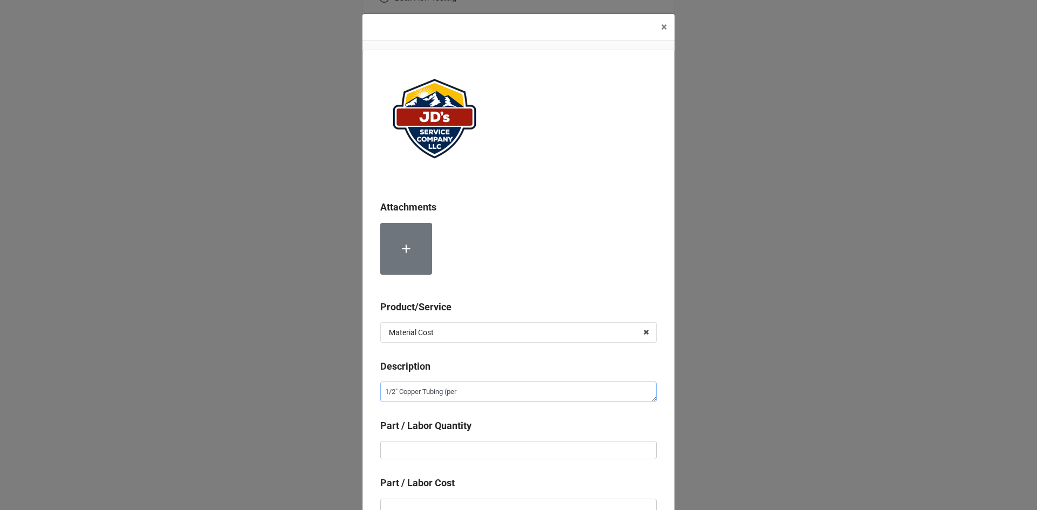
type textarea "1/2" Copper Tubing (per"
type textarea "x"
type textarea "1/2" Copper Tubing (per f"
type textarea "x"
type textarea "1/2" Copper Tubing (per ft"
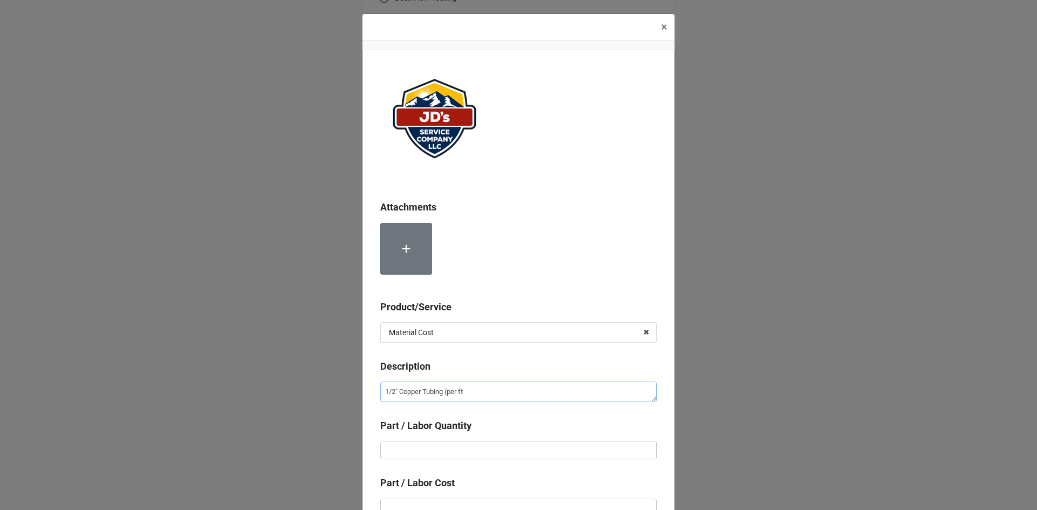
type textarea "x"
type textarea "1/2" Copper Tubing (per ft)"
click at [417, 454] on input "text" at bounding box center [518, 450] width 276 height 18
type textarea "x"
type input "3"
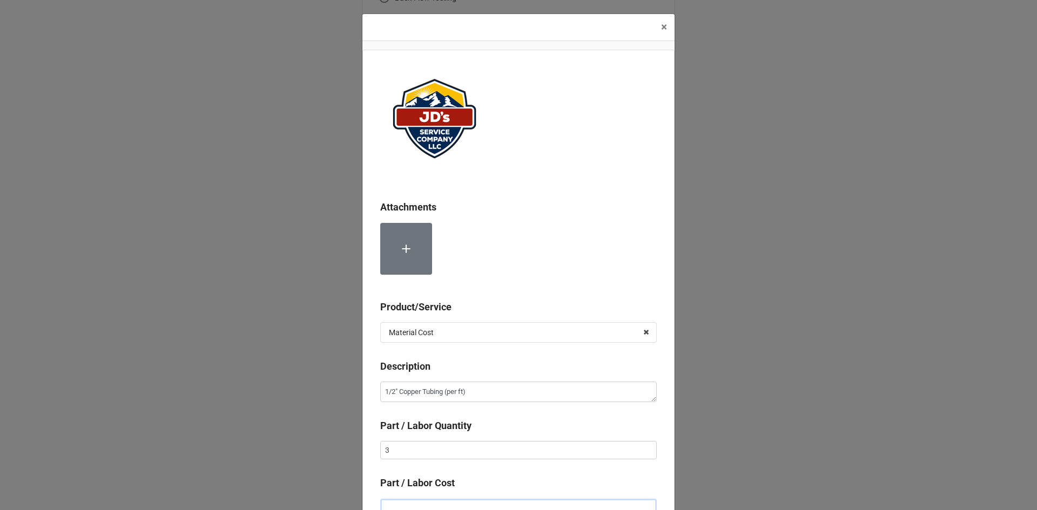
scroll to position [7, 0]
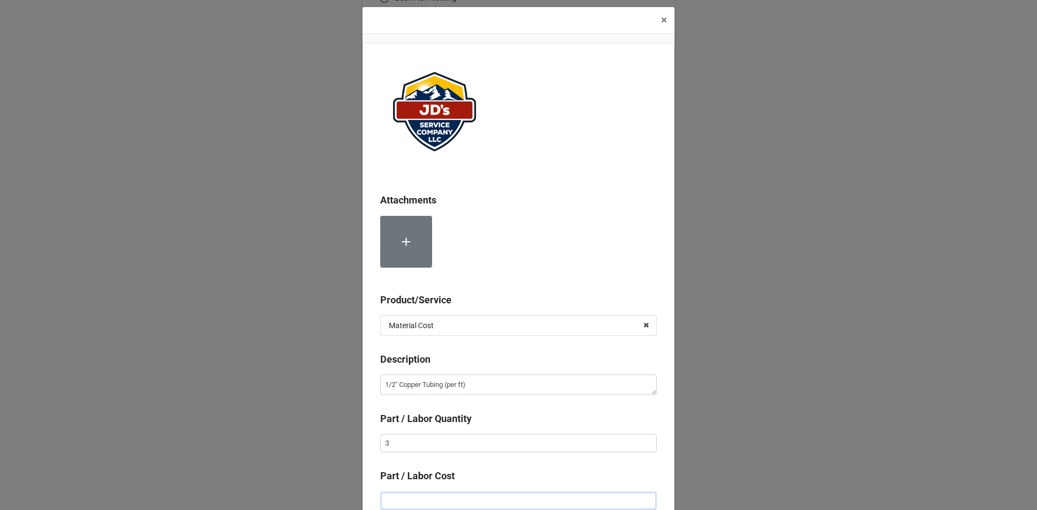
type textarea "x"
type input "$1.00"
type textarea "x"
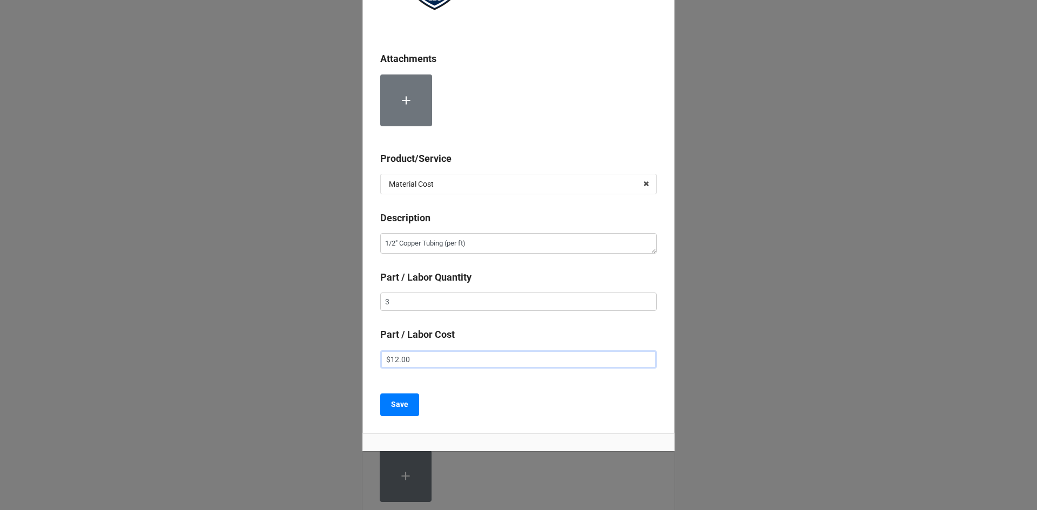
scroll to position [157, 0]
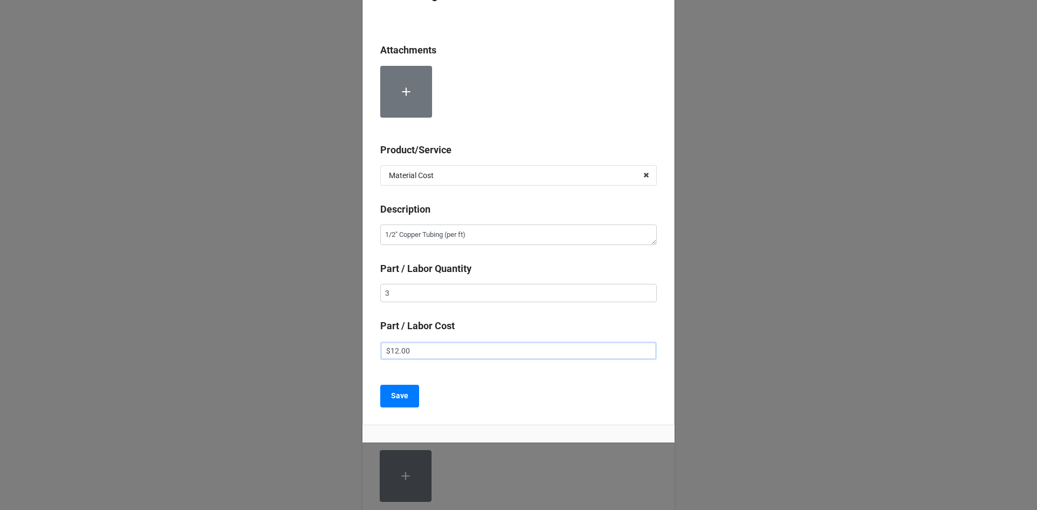
type input "$12.00"
drag, startPoint x: 574, startPoint y: 388, endPoint x: 477, endPoint y: 410, distance: 100.2
click at [574, 389] on div "Save" at bounding box center [518, 396] width 276 height 23
click at [405, 401] on button "Save" at bounding box center [399, 396] width 39 height 23
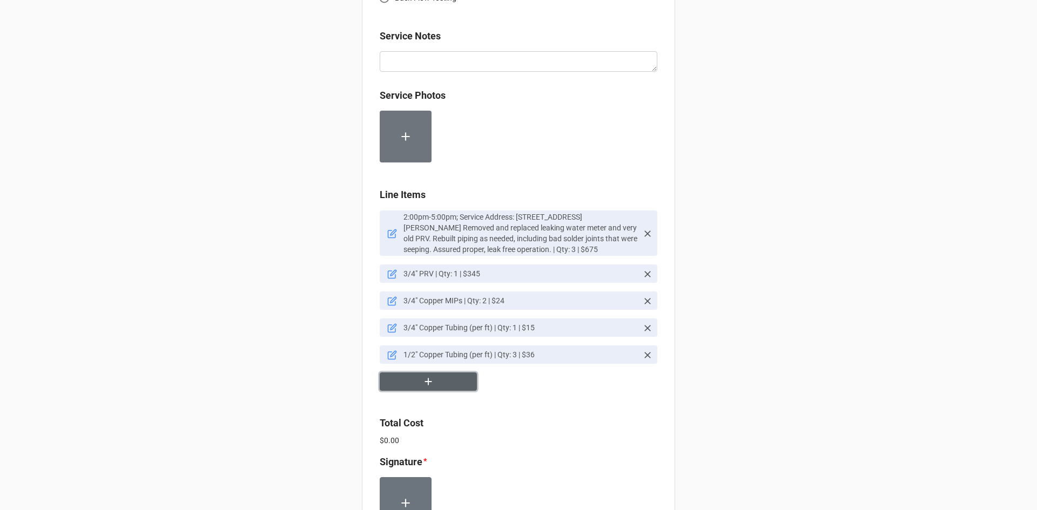
click at [425, 378] on icon "button" at bounding box center [428, 382] width 12 height 12
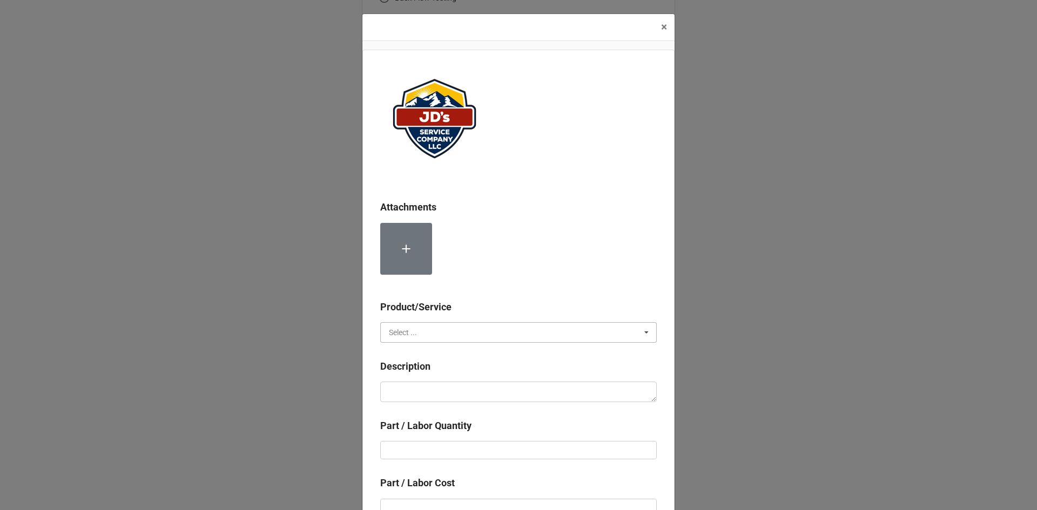
drag, startPoint x: 454, startPoint y: 334, endPoint x: 449, endPoint y: 335, distance: 5.5
click at [452, 334] on input "text" at bounding box center [518, 332] width 275 height 19
click at [436, 370] on div "Material Cost" at bounding box center [518, 372] width 275 height 20
click at [442, 395] on textarea at bounding box center [518, 392] width 276 height 21
type textarea "x"
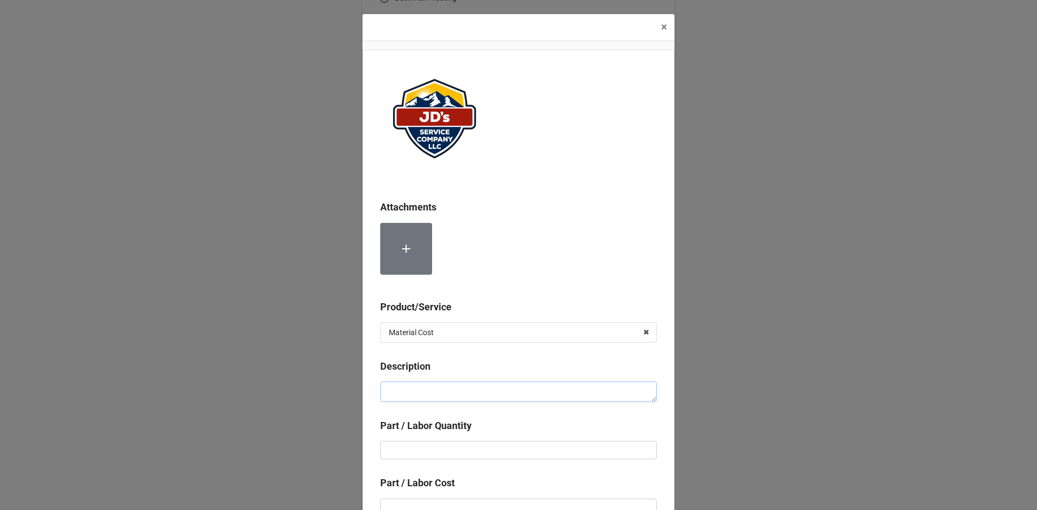
type textarea "1"
type textarea "x"
type textarea "1/"
type textarea "x"
type textarea "1/2"
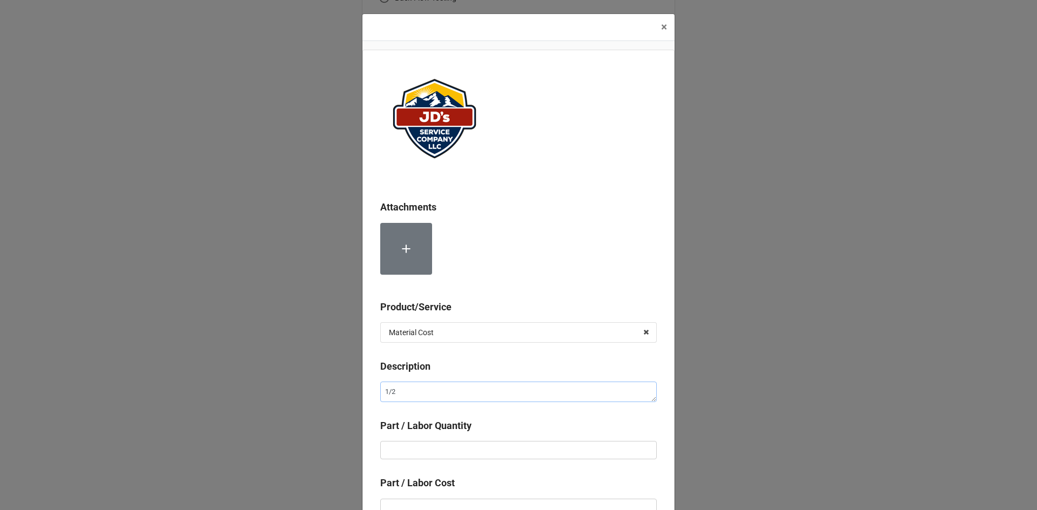
type textarea "x"
click at [448, 452] on input "text" at bounding box center [518, 450] width 276 height 18
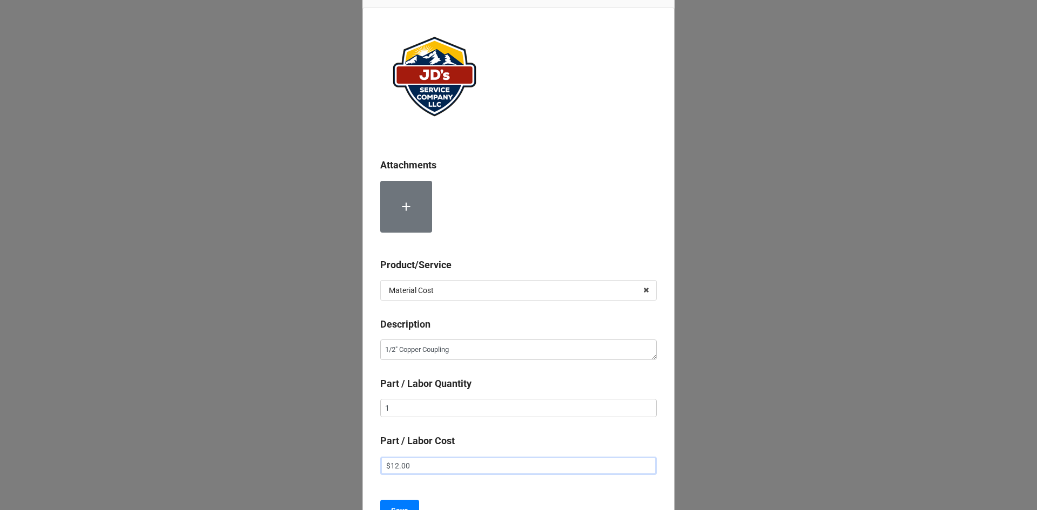
scroll to position [61, 0]
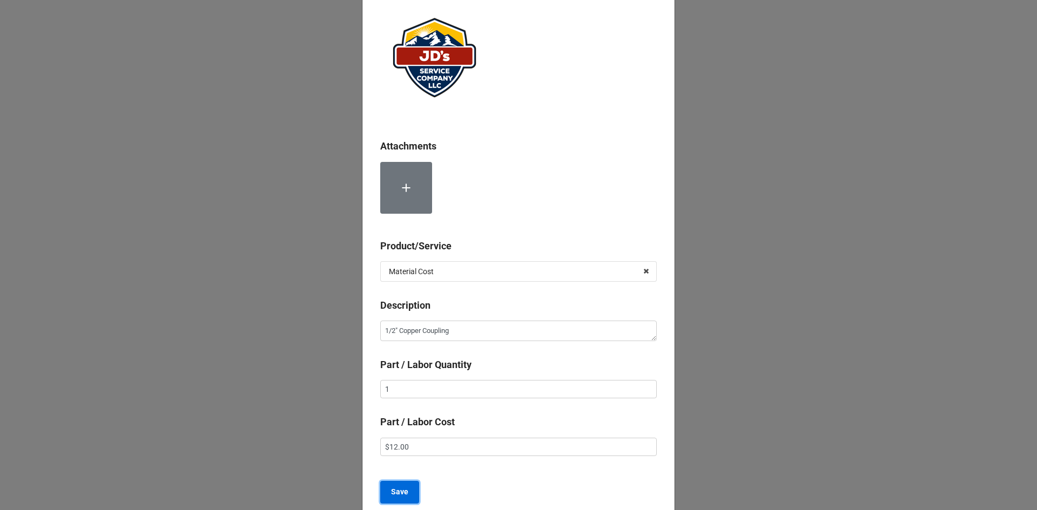
click at [407, 490] on button "Save" at bounding box center [399, 492] width 39 height 23
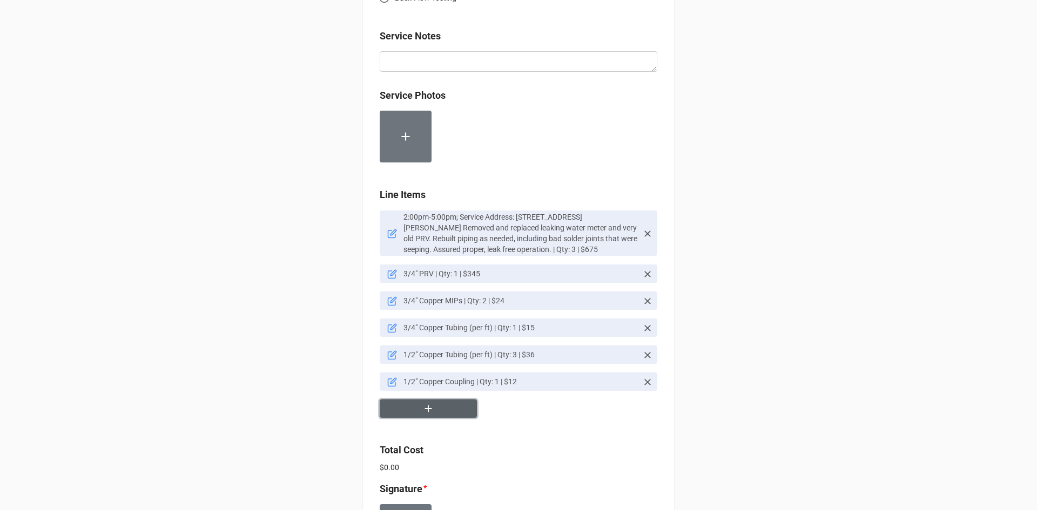
click at [415, 412] on button "button" at bounding box center [428, 409] width 97 height 19
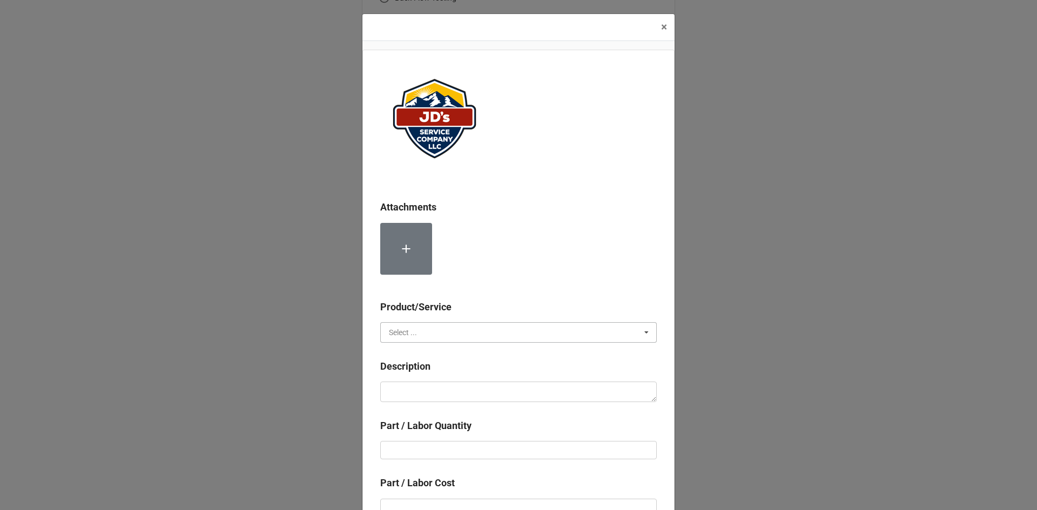
click at [450, 331] on input "text" at bounding box center [518, 332] width 275 height 19
click at [440, 375] on div "Material Cost" at bounding box center [518, 372] width 275 height 20
click at [444, 388] on textarea at bounding box center [518, 392] width 276 height 21
click at [470, 452] on input "text" at bounding box center [518, 450] width 276 height 18
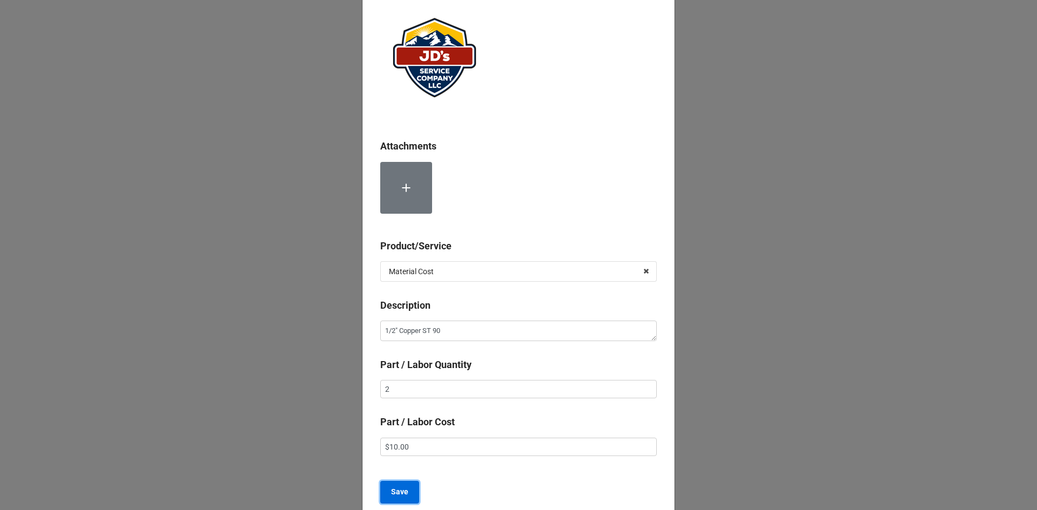
click at [402, 492] on b "Save" at bounding box center [399, 491] width 17 height 11
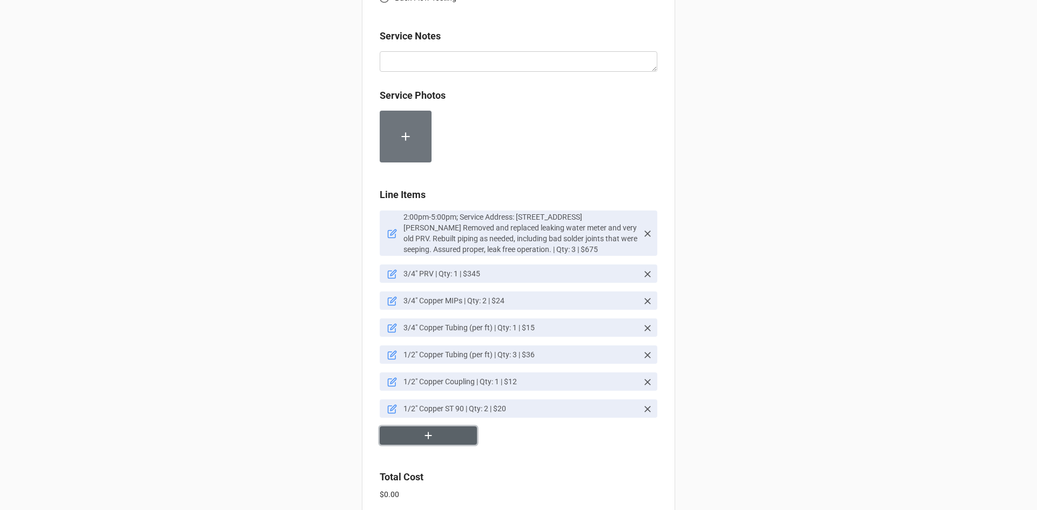
click at [436, 441] on button "button" at bounding box center [428, 436] width 97 height 19
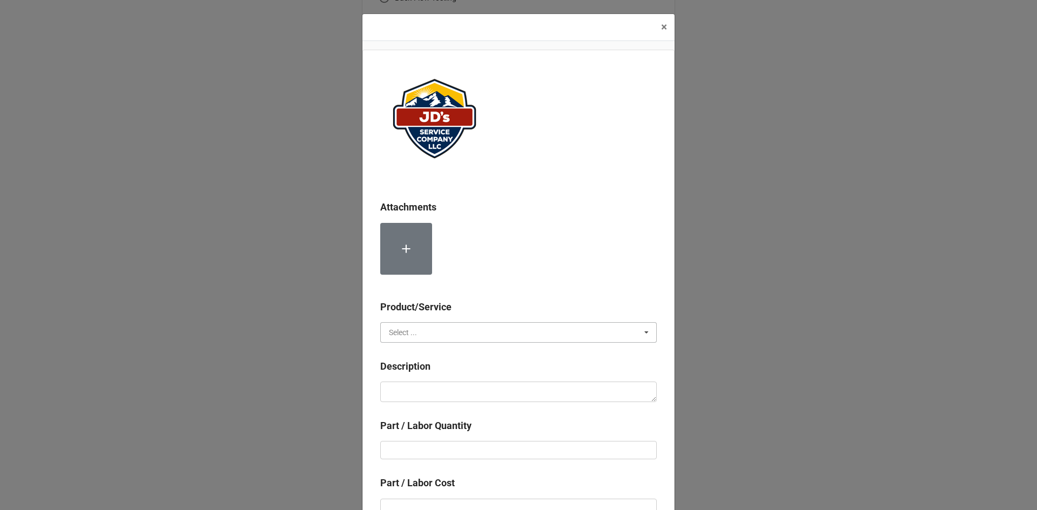
click at [452, 330] on input "text" at bounding box center [518, 332] width 275 height 19
click at [436, 369] on div "Material Cost" at bounding box center [518, 372] width 275 height 20
click at [434, 392] on textarea at bounding box center [518, 392] width 276 height 21
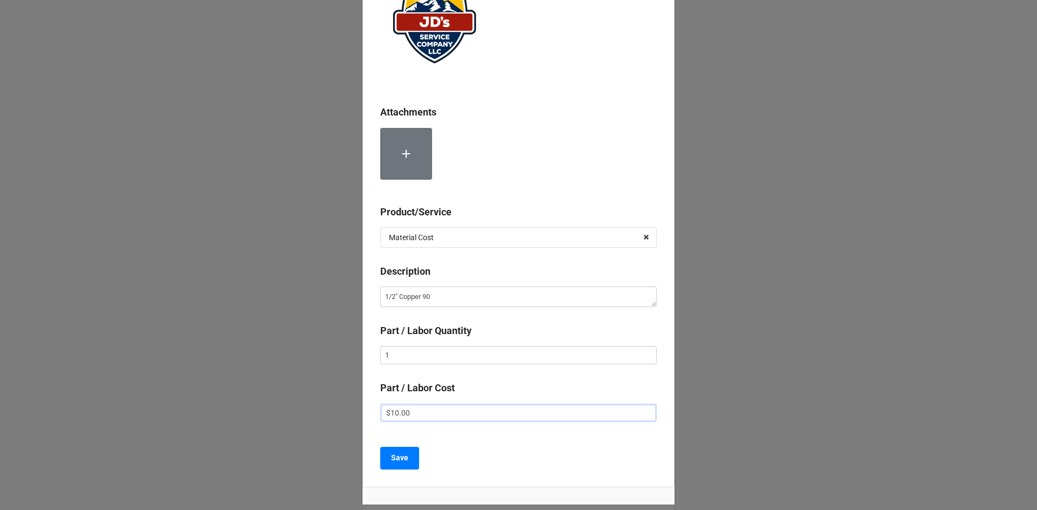
scroll to position [115, 0]
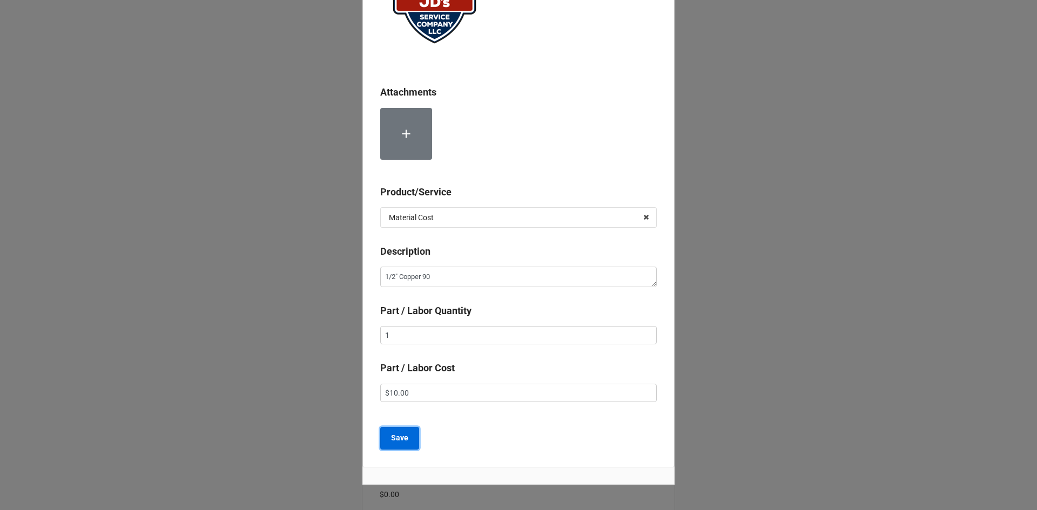
click at [408, 438] on button "Save" at bounding box center [399, 438] width 39 height 23
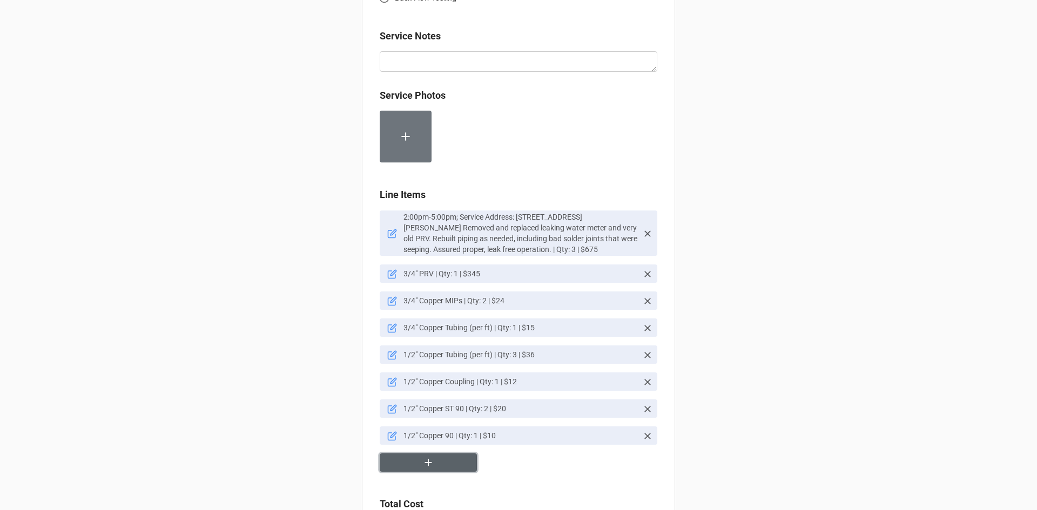
click at [433, 465] on button "button" at bounding box center [428, 463] width 97 height 19
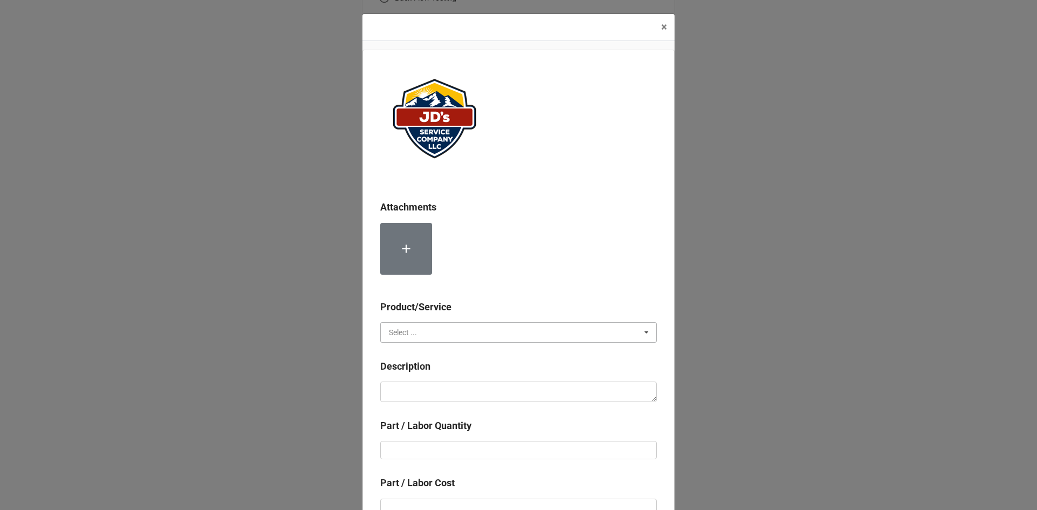
click at [476, 338] on input "text" at bounding box center [518, 332] width 275 height 19
click at [444, 372] on div "Material Cost" at bounding box center [518, 372] width 275 height 20
click at [442, 396] on textarea at bounding box center [518, 392] width 276 height 21
click at [434, 449] on input "text" at bounding box center [518, 450] width 276 height 18
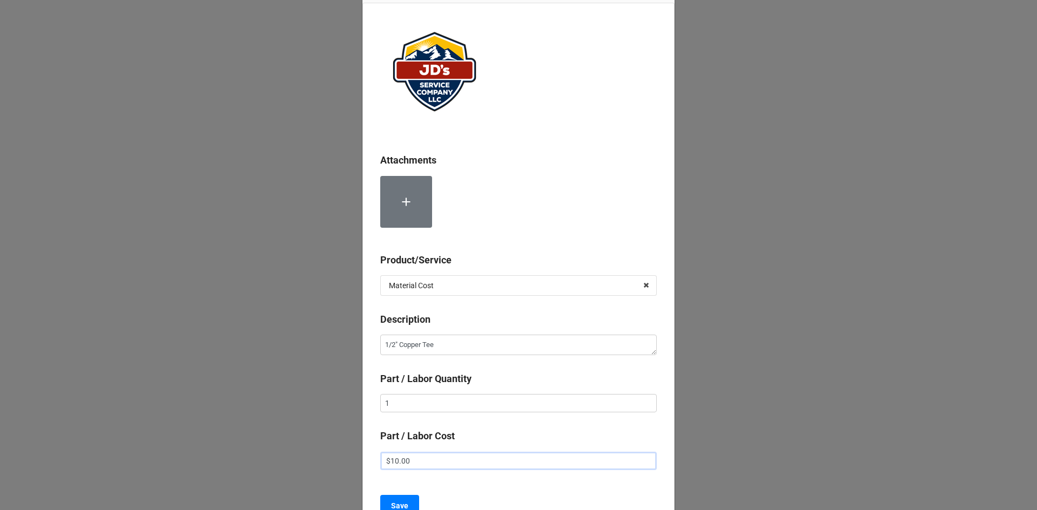
scroll to position [157, 0]
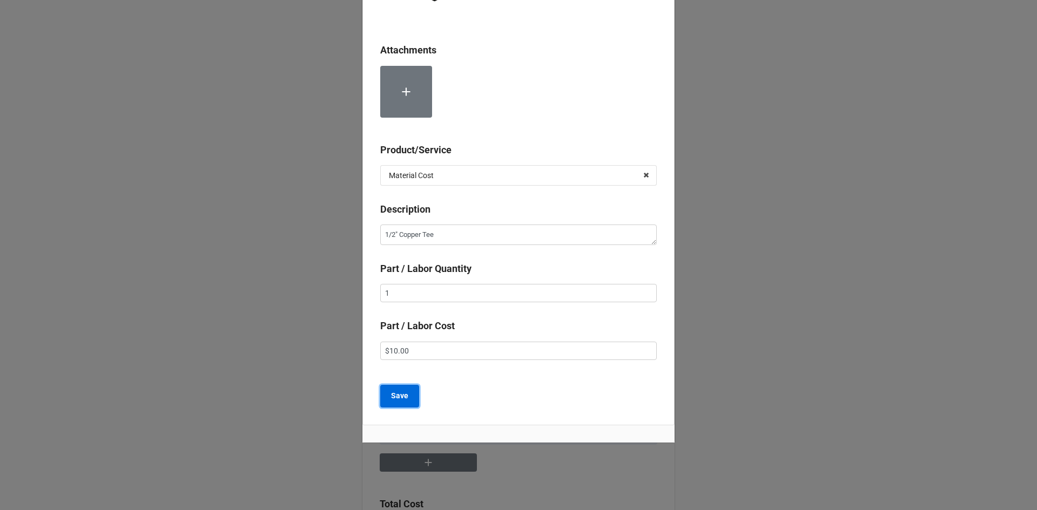
click at [405, 395] on button "Save" at bounding box center [399, 396] width 39 height 23
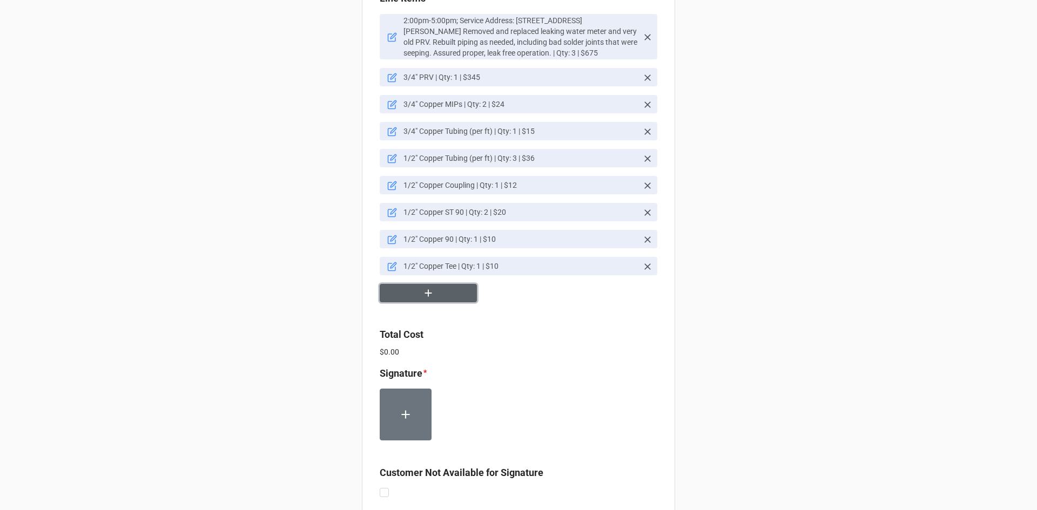
scroll to position [905, 0]
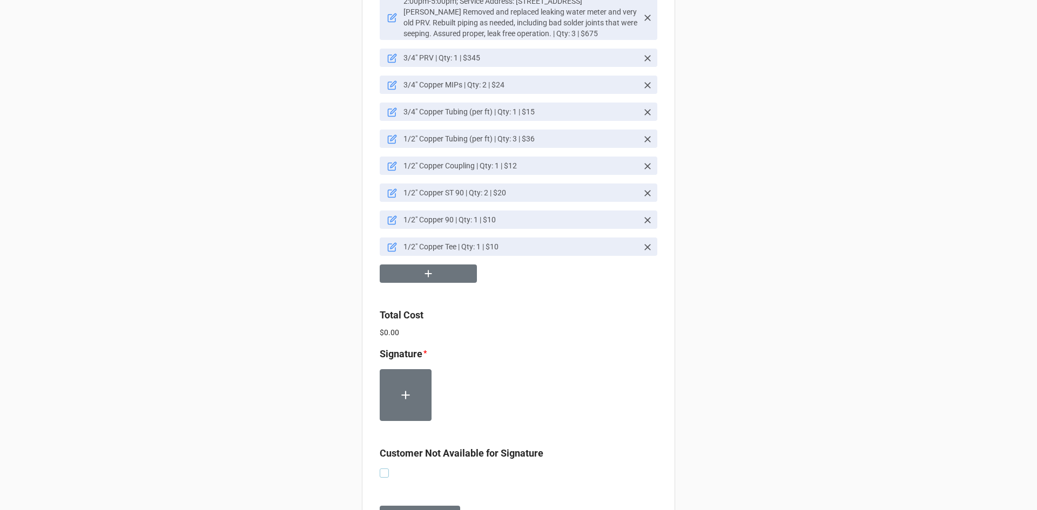
click at [385, 469] on label at bounding box center [384, 469] width 9 height 0
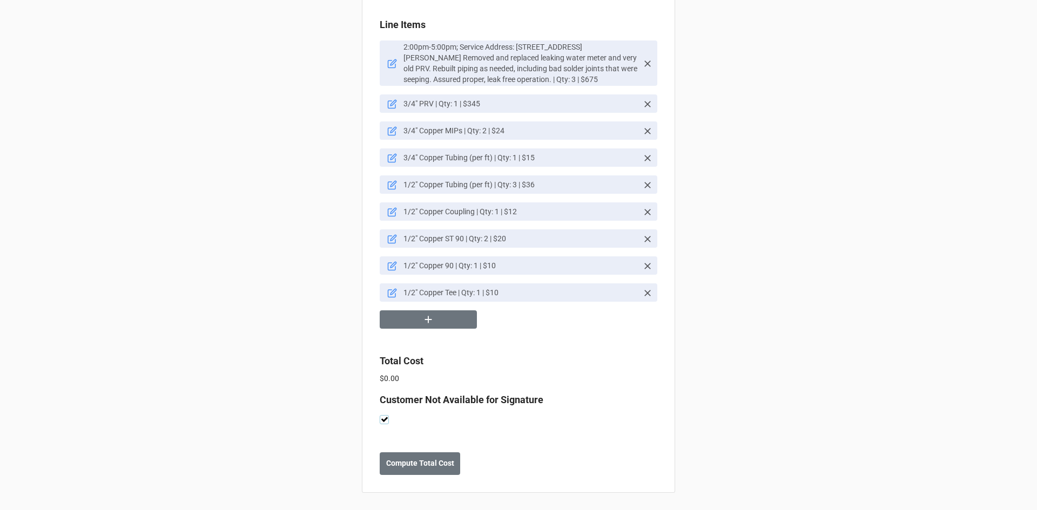
scroll to position [859, 0]
click at [401, 465] on b "Compute Total Cost" at bounding box center [420, 463] width 68 height 11
click at [396, 458] on b "Save" at bounding box center [398, 463] width 17 height 11
